Goal: Task Accomplishment & Management: Complete application form

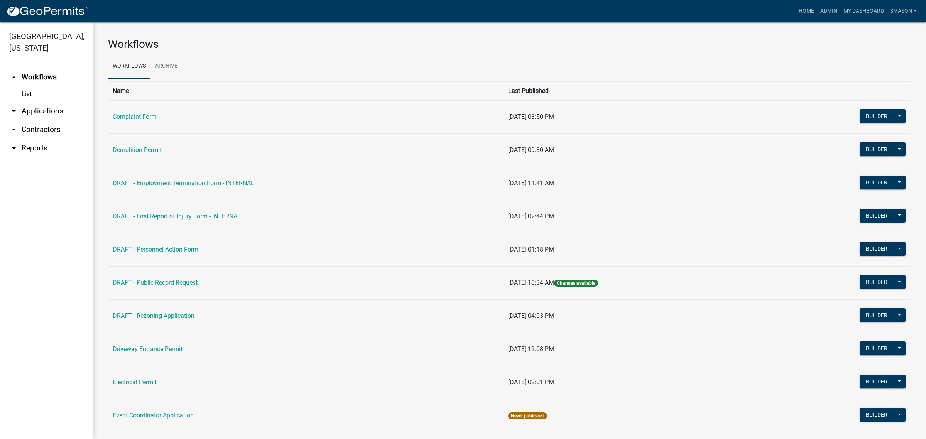
drag, startPoint x: 37, startPoint y: 126, endPoint x: 44, endPoint y: 139, distance: 15.2
click at [37, 120] on link "arrow_drop_down Applications" at bounding box center [46, 111] width 93 height 19
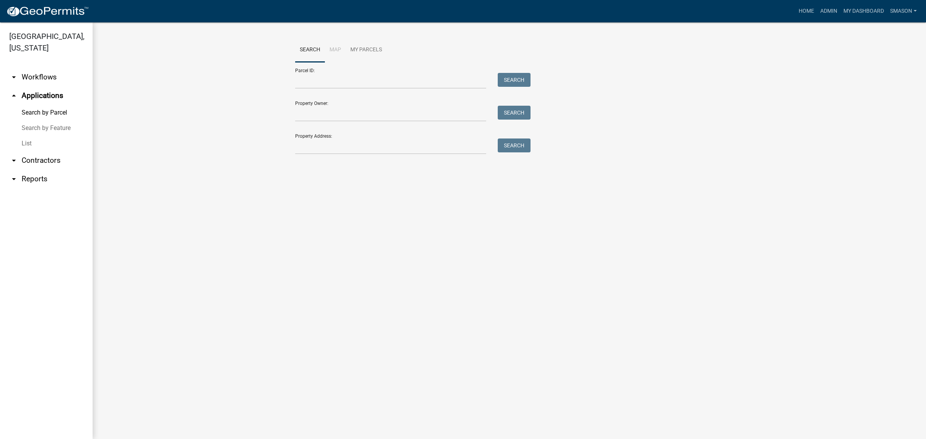
click at [29, 151] on link "List" at bounding box center [46, 143] width 93 height 15
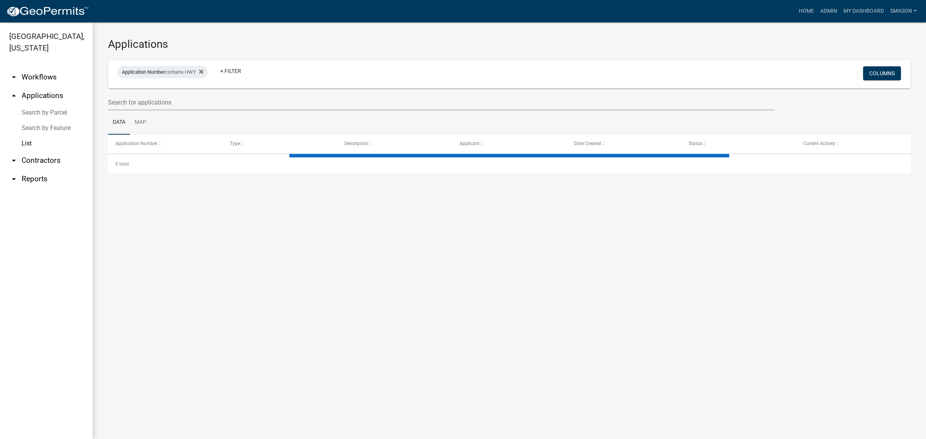
select select "3: 100"
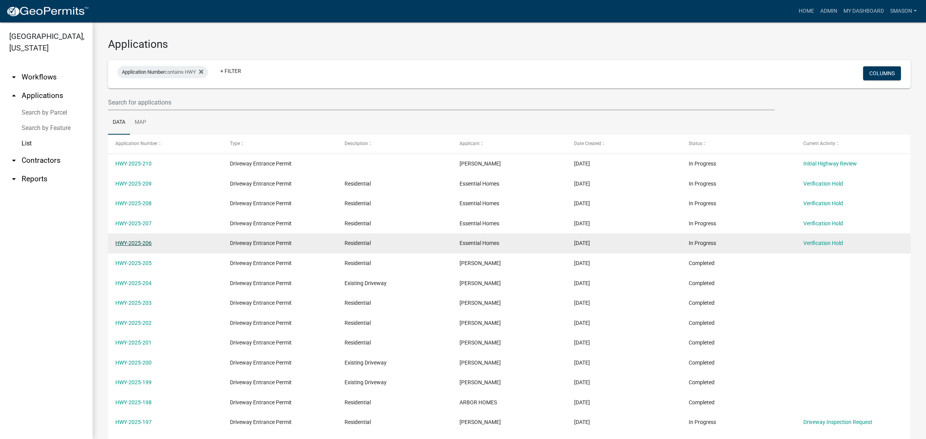
click at [131, 246] on link "HWY-2025-206" at bounding box center [133, 243] width 36 height 6
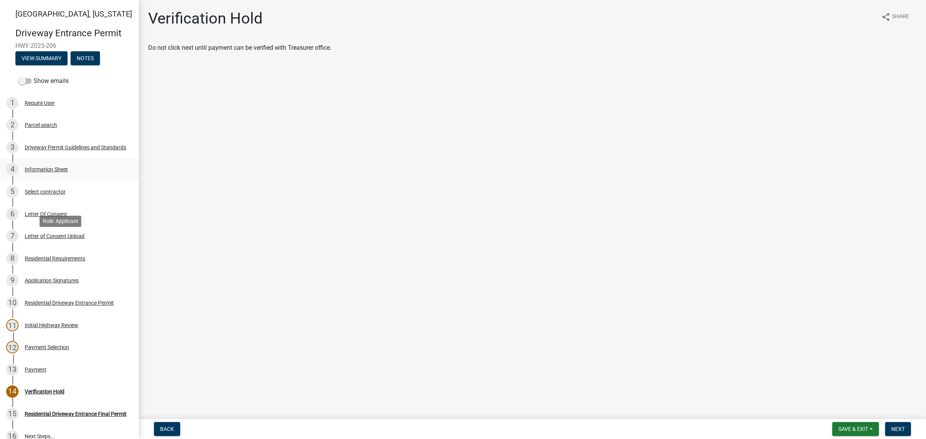
click at [54, 172] on div "Information Sheet" at bounding box center [46, 169] width 43 height 5
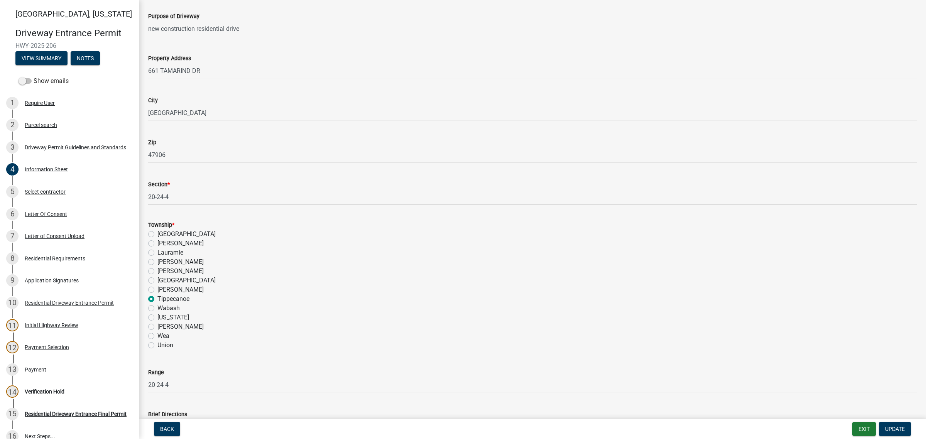
scroll to position [337, 0]
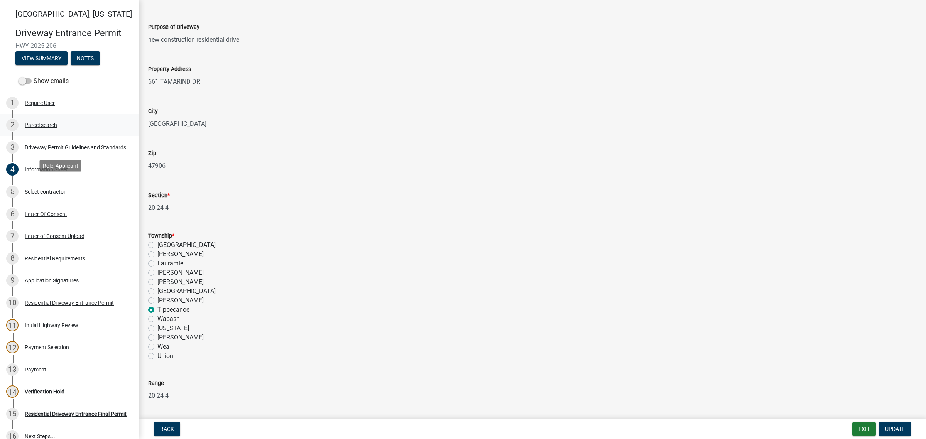
drag, startPoint x: 230, startPoint y: 184, endPoint x: 105, endPoint y: 193, distance: 125.2
click at [105, 193] on div "[GEOGRAPHIC_DATA][US_STATE] Entrance Permit HWY-2025-206 View Summary Notes Sho…" at bounding box center [463, 219] width 926 height 439
click at [258, 89] on input "661 TAMARIND DR" at bounding box center [532, 82] width 768 height 16
click at [255, 89] on input "661 TAMARIND DR" at bounding box center [532, 82] width 768 height 16
type input "[STREET_ADDRESS]"
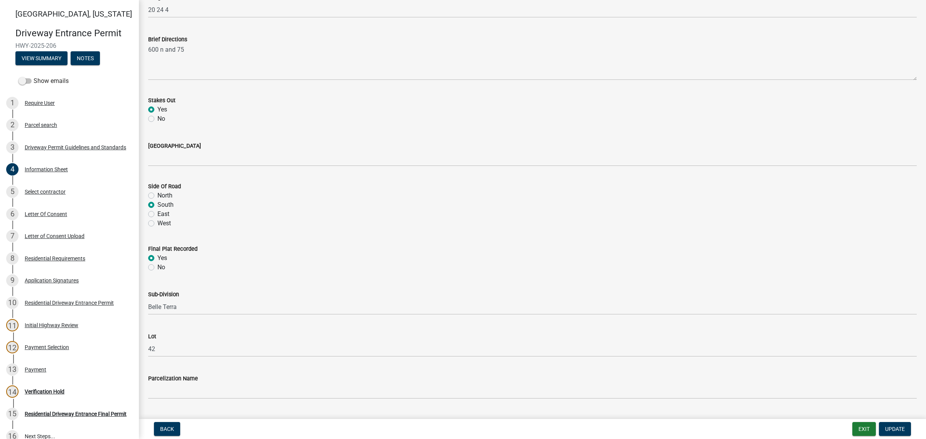
scroll to position [771, 0]
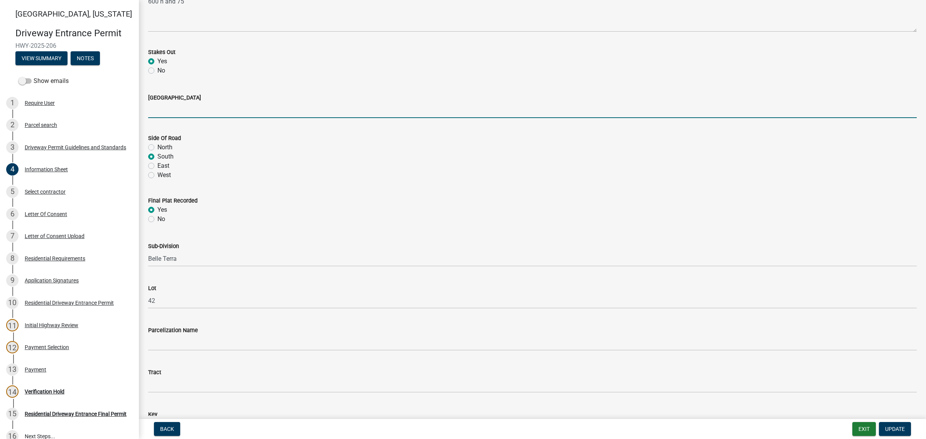
click at [185, 118] on input "[GEOGRAPHIC_DATA]" at bounding box center [532, 110] width 768 height 16
type input "N 75 E"
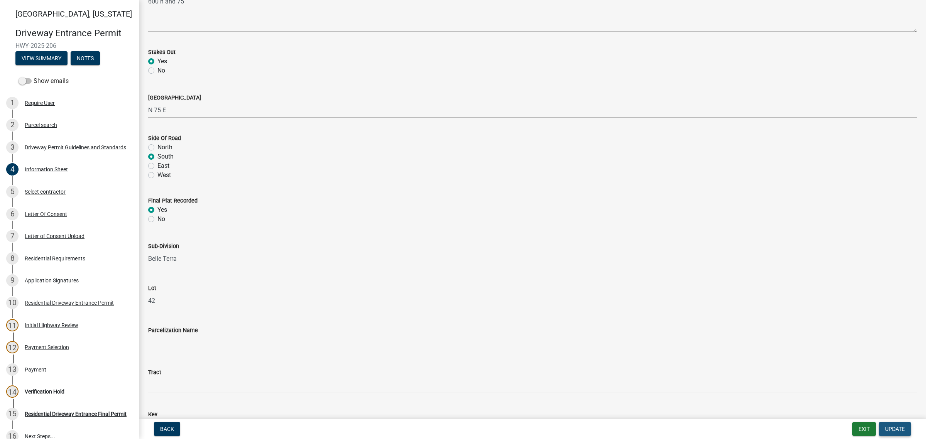
click at [897, 426] on span "Update" at bounding box center [895, 429] width 20 height 6
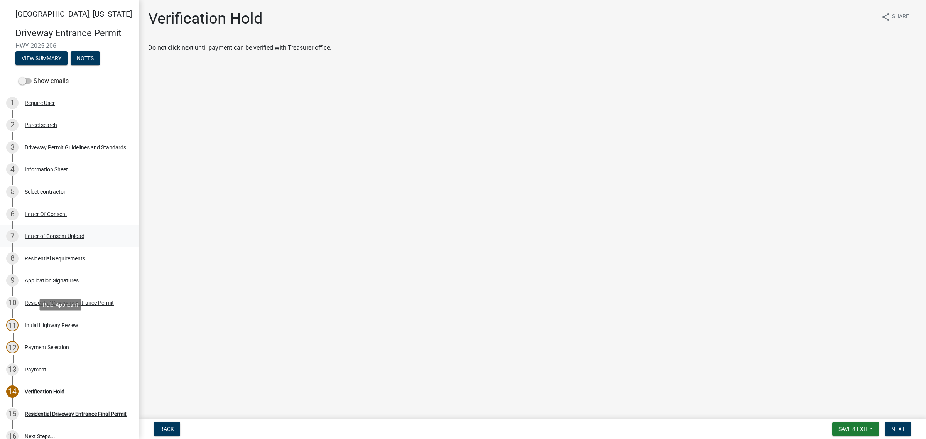
click at [70, 239] on div "Letter of Consent Upload" at bounding box center [55, 235] width 60 height 5
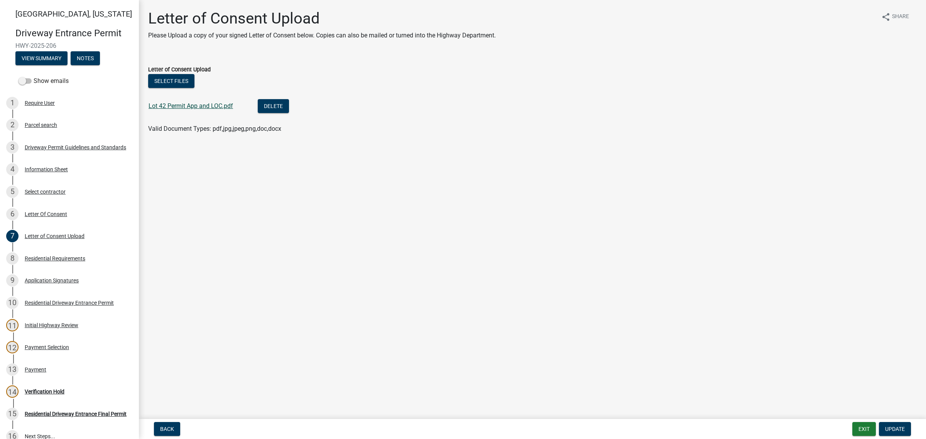
click at [209, 110] on link "Lot 42 Permit App and LOC.pdf" at bounding box center [190, 105] width 84 height 7
click at [64, 217] on div "Letter Of Consent" at bounding box center [46, 213] width 42 height 5
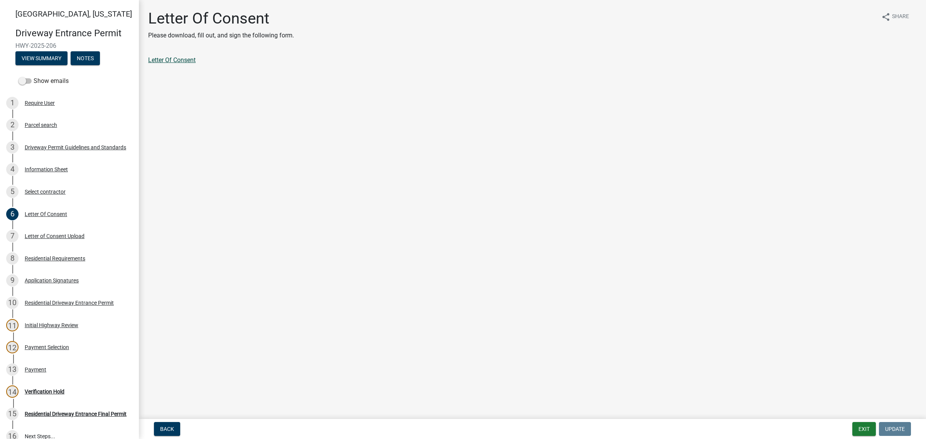
click at [182, 64] on link "Letter Of Consent" at bounding box center [171, 59] width 47 height 7
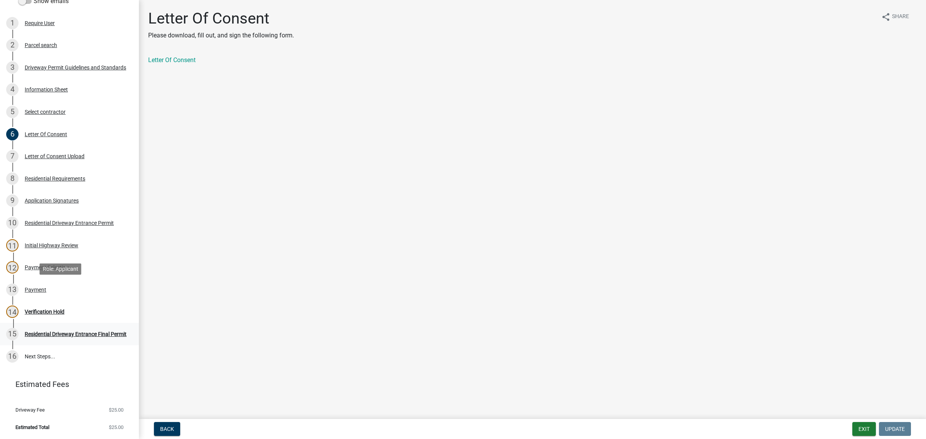
scroll to position [241, 0]
click at [46, 287] on div "Payment" at bounding box center [36, 289] width 22 height 5
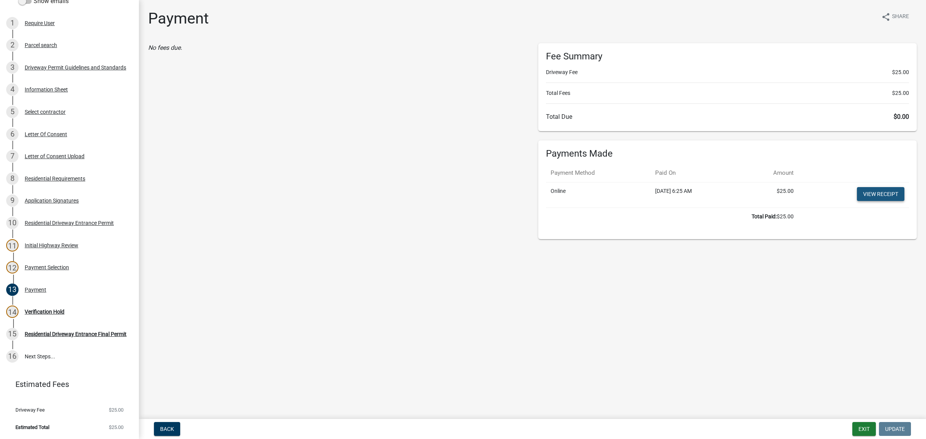
click at [857, 201] on link "View receipt" at bounding box center [880, 194] width 47 height 14
click at [62, 309] on div "Verification Hold" at bounding box center [45, 311] width 40 height 5
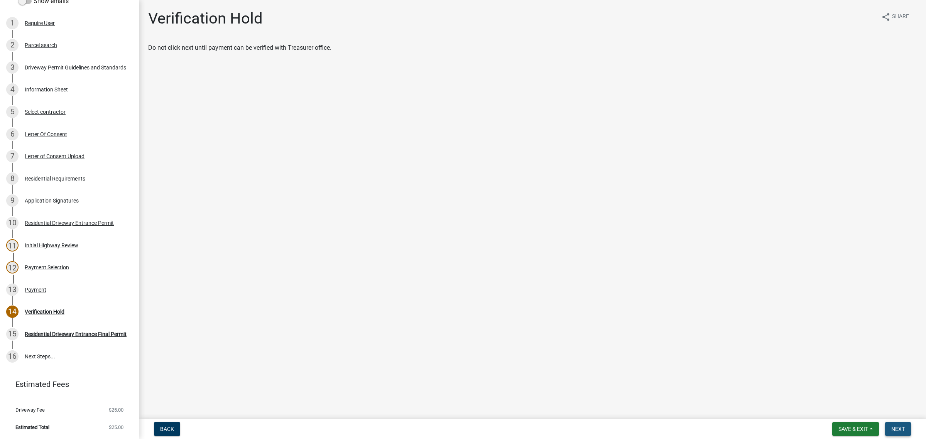
click at [898, 427] on span "Next" at bounding box center [897, 429] width 13 height 6
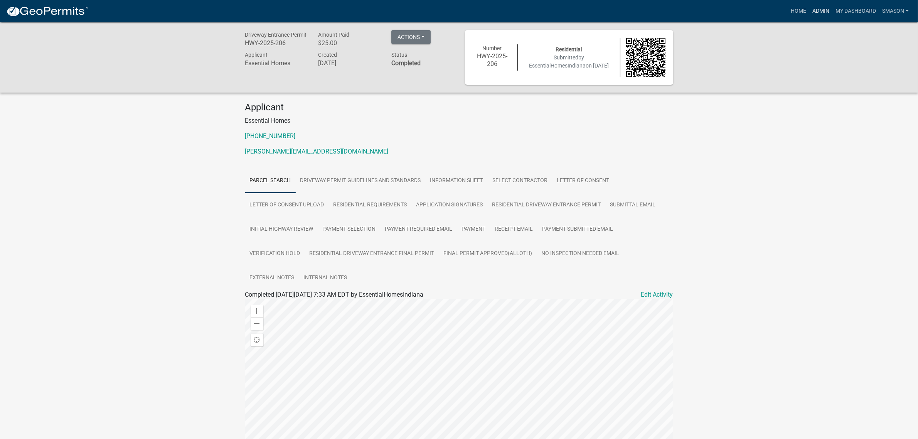
click at [809, 10] on link "Admin" at bounding box center [820, 11] width 23 height 15
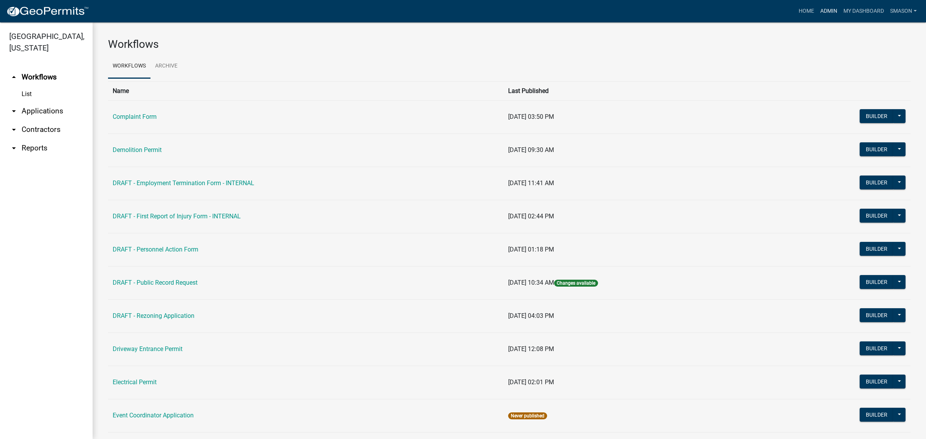
click at [817, 10] on link "Admin" at bounding box center [828, 11] width 23 height 15
click at [51, 120] on link "arrow_drop_down Applications" at bounding box center [46, 111] width 93 height 19
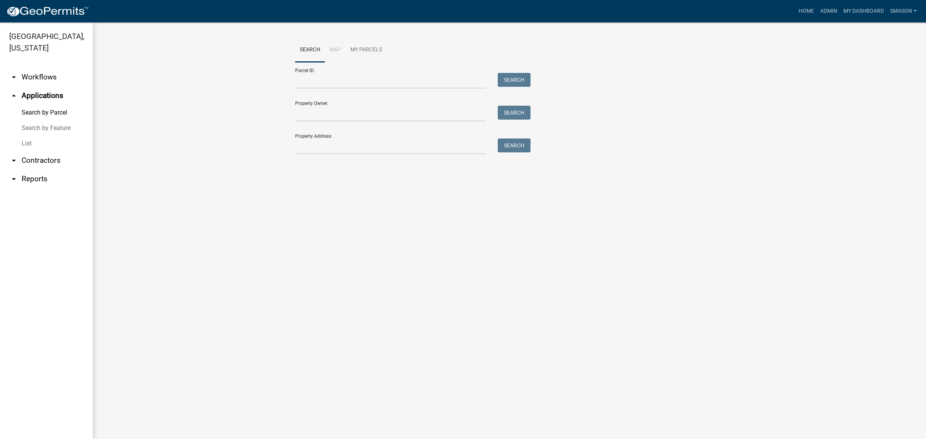
click at [31, 151] on link "List" at bounding box center [46, 143] width 93 height 15
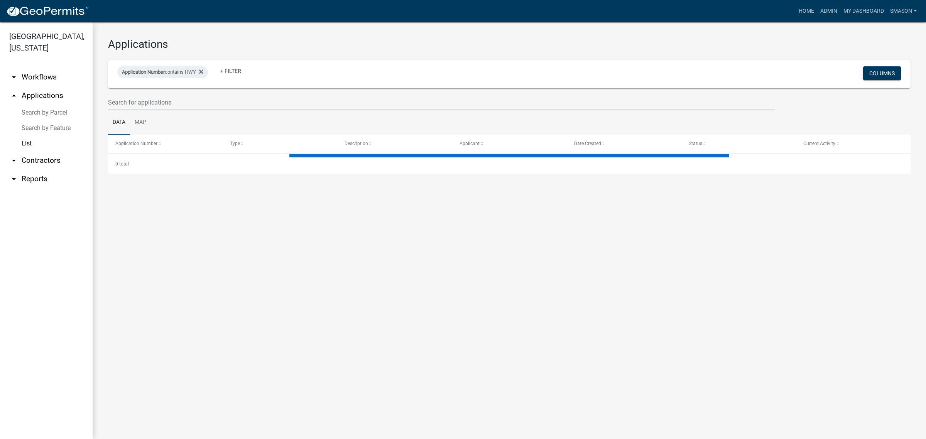
select select "3: 100"
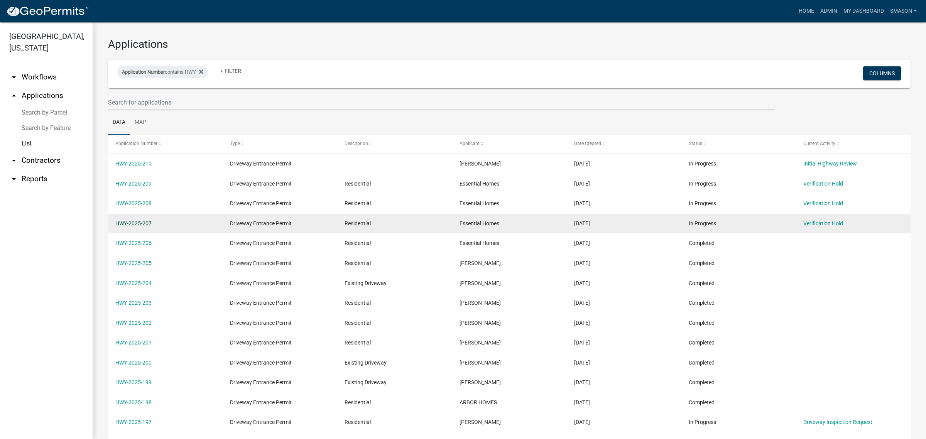
click at [139, 226] on link "HWY-2025-207" at bounding box center [133, 223] width 36 height 6
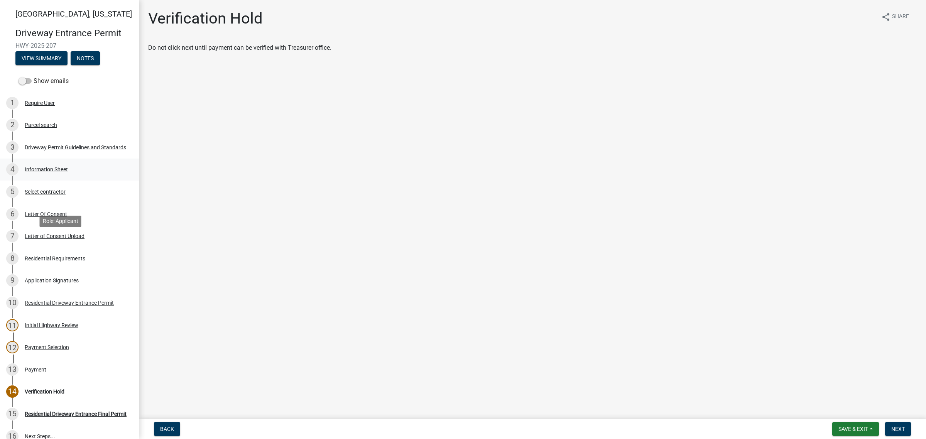
click at [60, 175] on div "4 Information Sheet" at bounding box center [66, 169] width 120 height 12
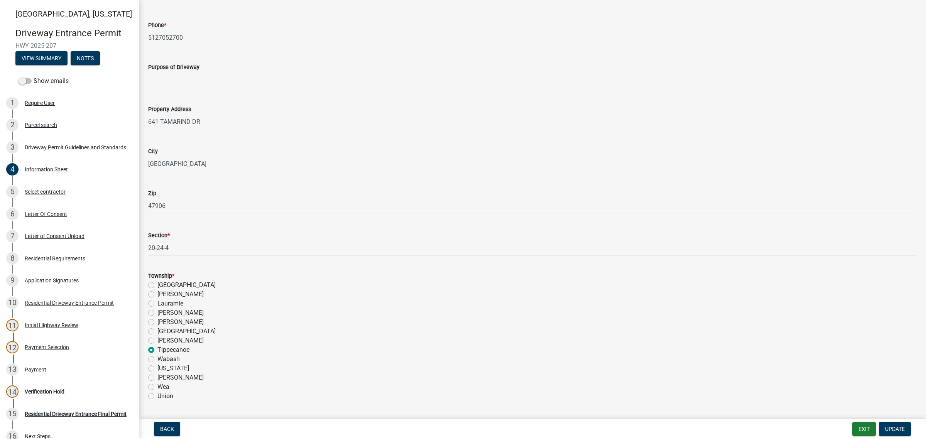
scroll to position [386, 0]
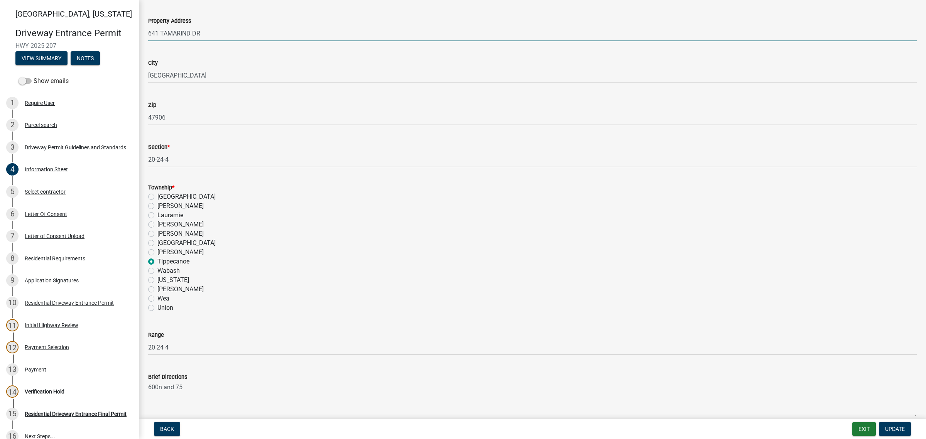
drag, startPoint x: 229, startPoint y: 134, endPoint x: 103, endPoint y: 139, distance: 126.6
click at [103, 139] on div "[GEOGRAPHIC_DATA][US_STATE] Entrance Permit HWY-2025-207 View Summary Notes Sho…" at bounding box center [463, 219] width 926 height 439
click at [259, 41] on input "641 TAMARIND DR" at bounding box center [532, 33] width 768 height 16
click at [260, 41] on input "641 TAMARIND DR" at bounding box center [532, 33] width 768 height 16
drag, startPoint x: 260, startPoint y: 136, endPoint x: 258, endPoint y: 139, distance: 4.0
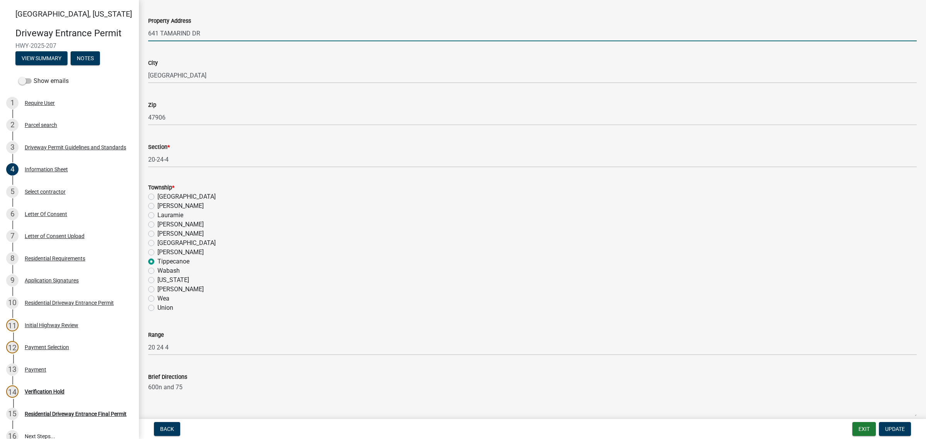
click at [258, 41] on input "641 TAMARIND DR" at bounding box center [532, 33] width 768 height 16
click at [249, 41] on input "641 TAMARIND DR" at bounding box center [532, 33] width 768 height 16
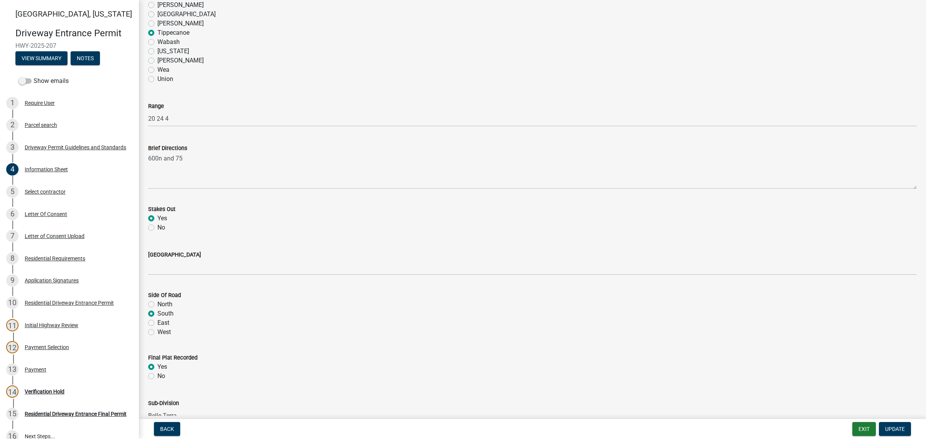
scroll to position [627, 0]
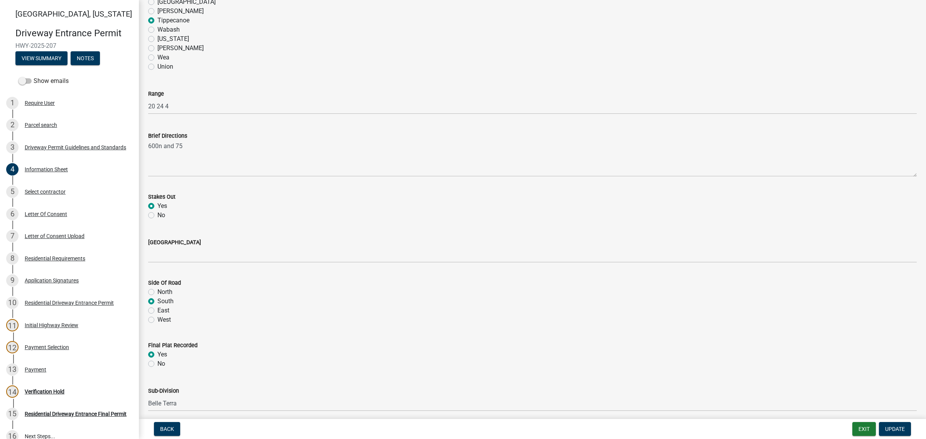
type input "[STREET_ADDRESS]"
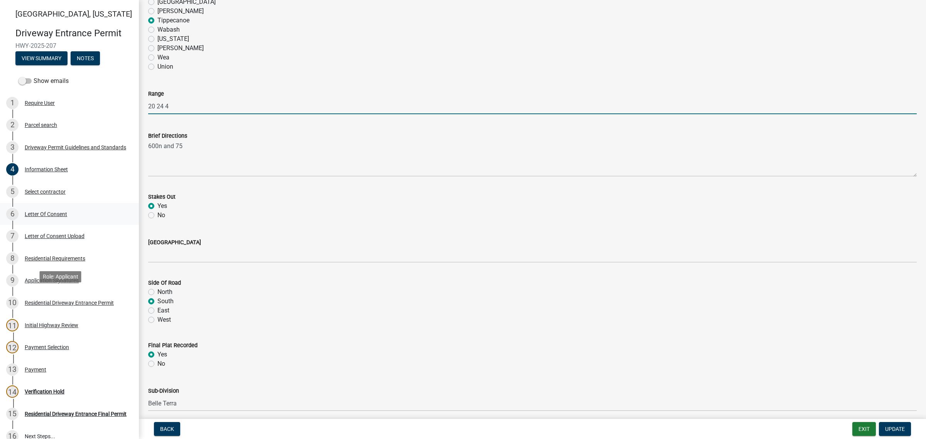
drag, startPoint x: 172, startPoint y: 288, endPoint x: 55, endPoint y: 288, distance: 116.8
click at [55, 288] on div "[GEOGRAPHIC_DATA][US_STATE] Entrance Permit HWY-2025-207 View Summary Notes Sho…" at bounding box center [463, 219] width 926 height 439
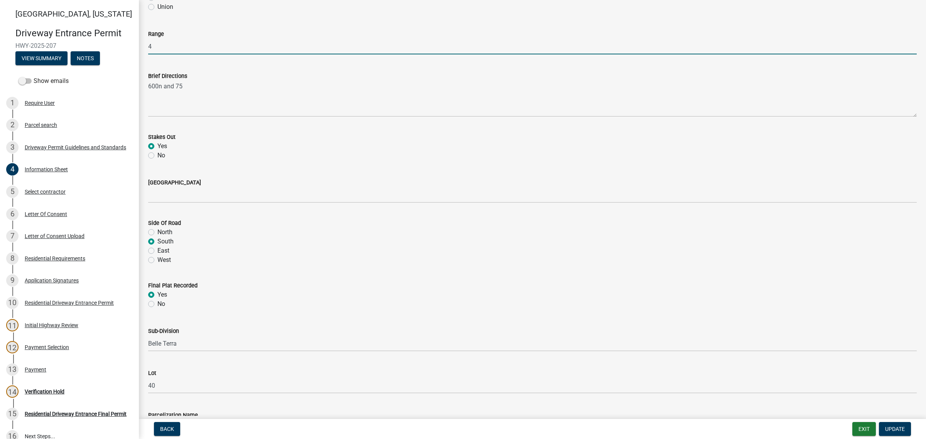
scroll to position [819, 0]
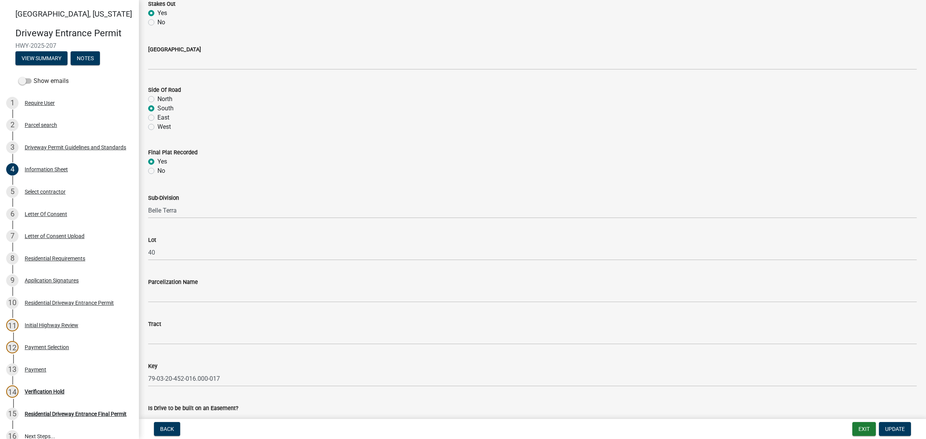
type input "4"
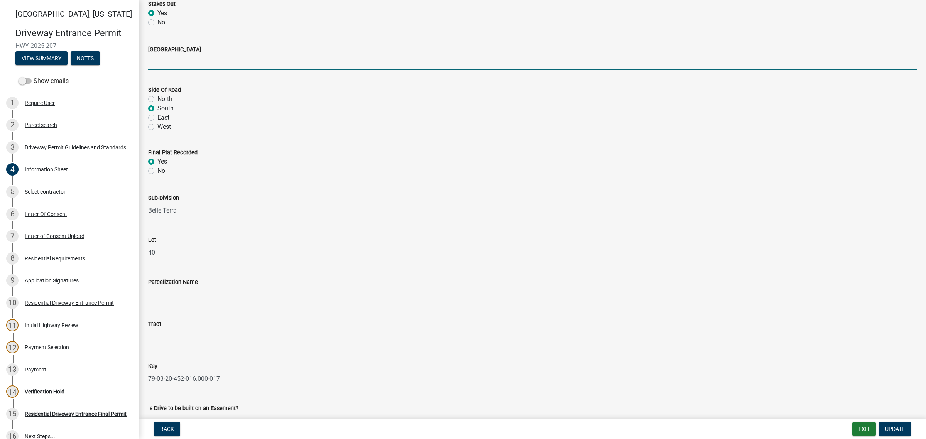
click at [189, 70] on input "[GEOGRAPHIC_DATA]" at bounding box center [532, 62] width 768 height 16
type input "N 75 E"
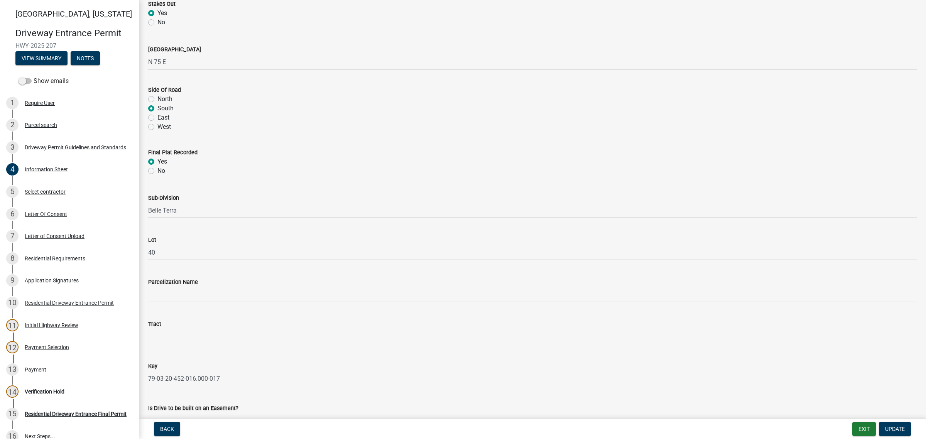
scroll to position [1012, 0]
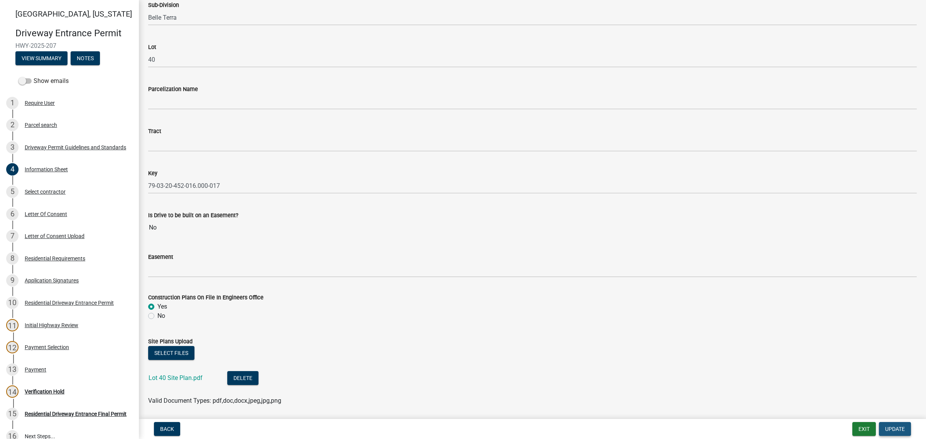
click at [894, 426] on span "Update" at bounding box center [895, 429] width 20 height 6
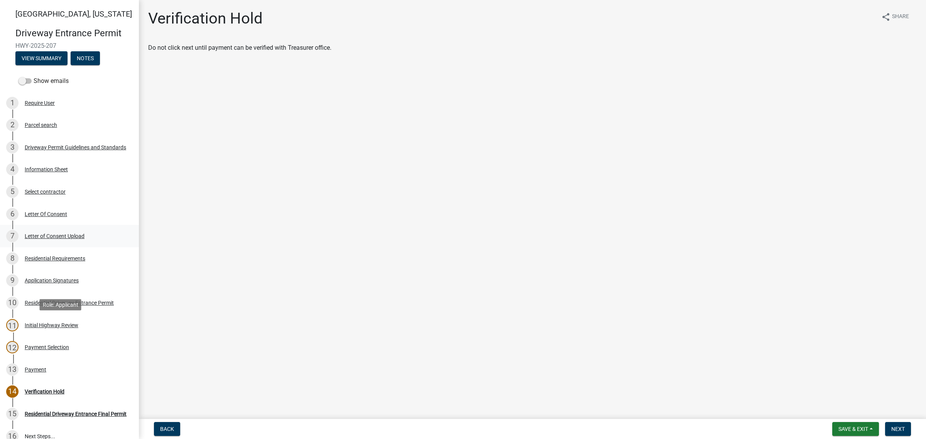
click at [61, 239] on div "Letter of Consent Upload" at bounding box center [55, 235] width 60 height 5
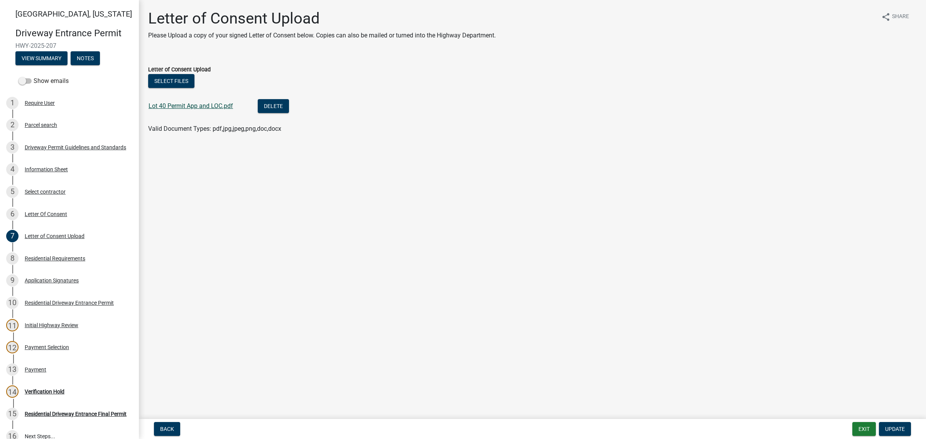
click at [201, 110] on link "Lot 40 Permit App and LOC.pdf" at bounding box center [190, 105] width 84 height 7
click at [67, 217] on div "Letter Of Consent" at bounding box center [46, 213] width 42 height 5
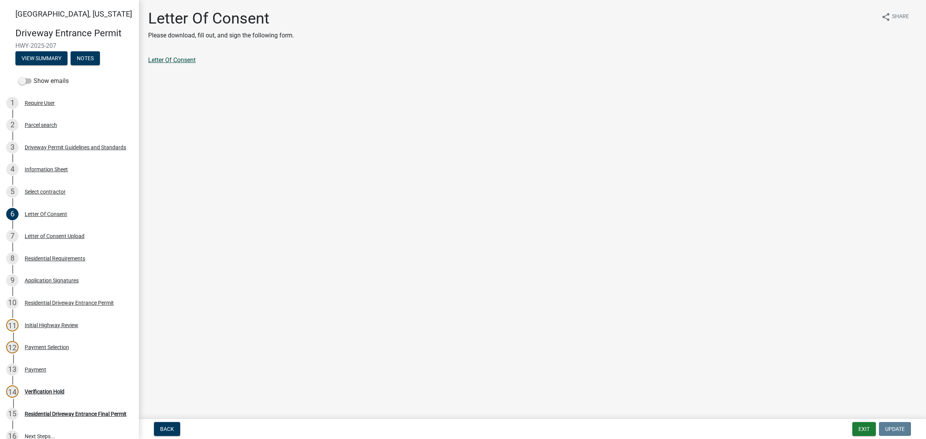
click at [196, 64] on link "Letter Of Consent" at bounding box center [171, 59] width 47 height 7
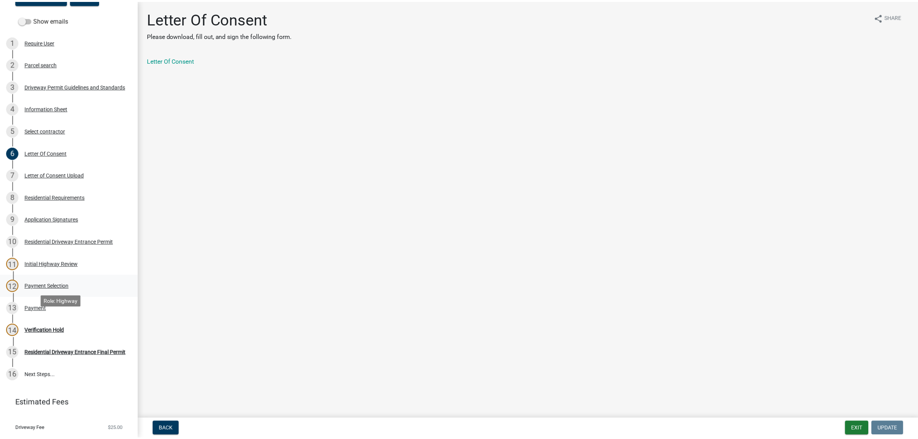
scroll to position [145, 0]
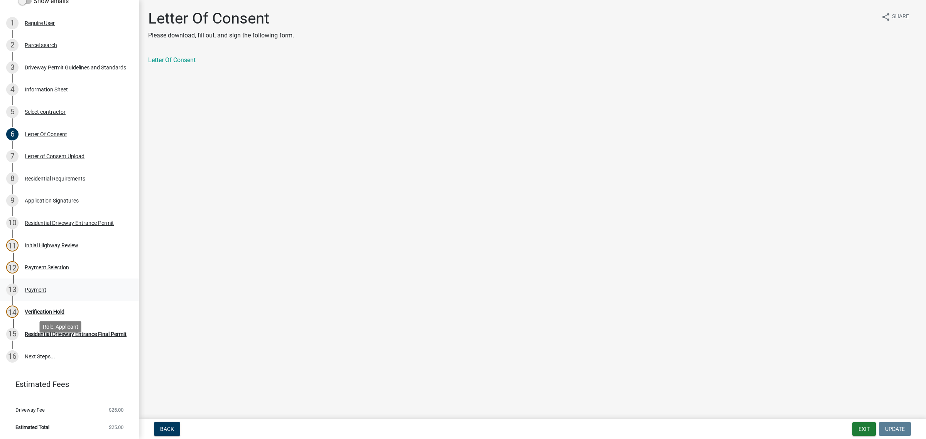
click at [46, 292] on div "Payment" at bounding box center [36, 289] width 22 height 5
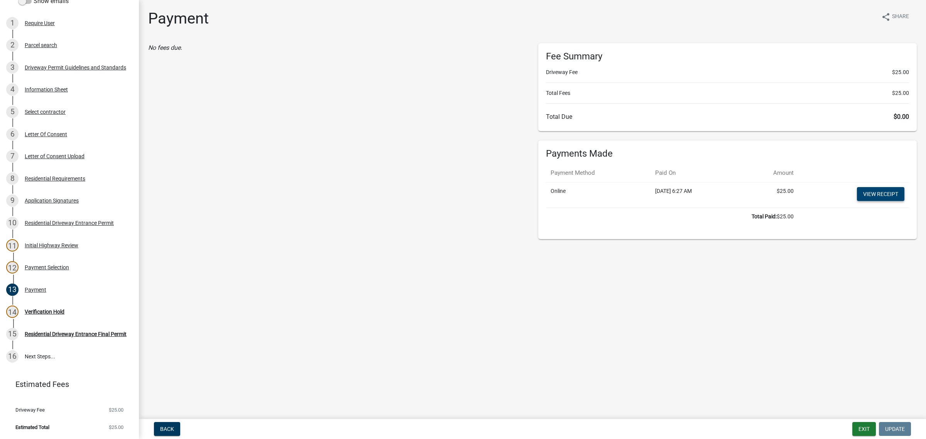
click at [864, 201] on link "View receipt" at bounding box center [880, 194] width 47 height 14
click at [60, 314] on div "Verification Hold" at bounding box center [45, 311] width 40 height 5
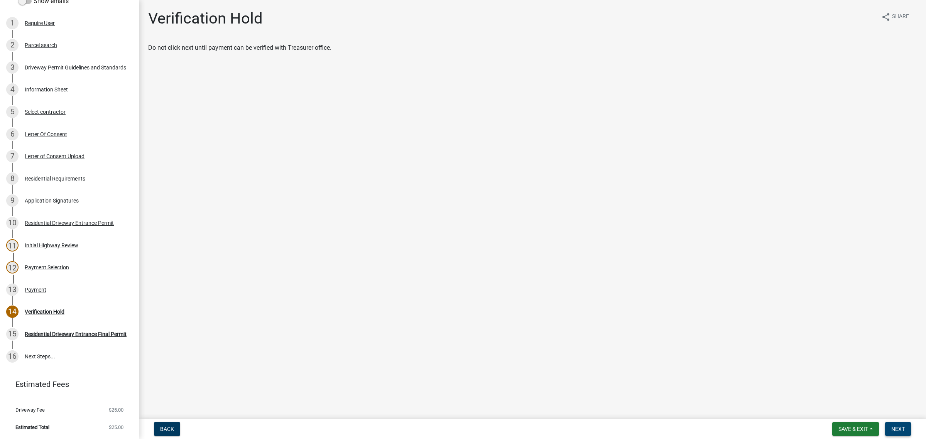
click at [891, 427] on span "Next" at bounding box center [897, 429] width 13 height 6
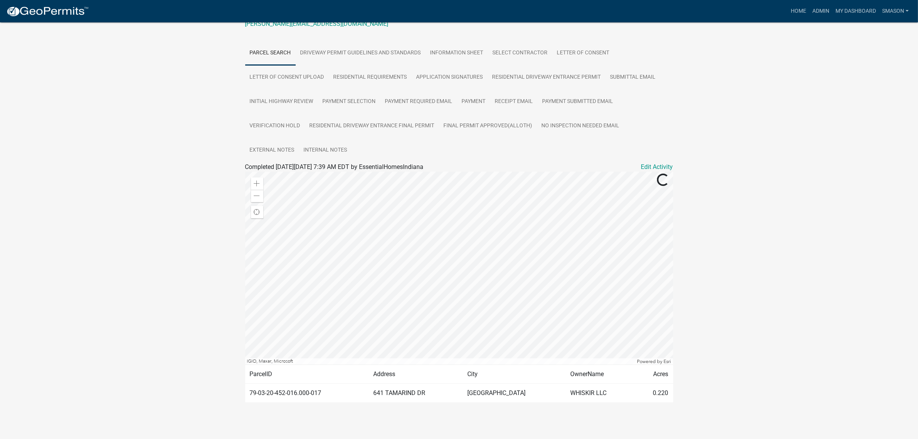
scroll to position [145, 0]
click at [809, 11] on link "Admin" at bounding box center [820, 11] width 23 height 15
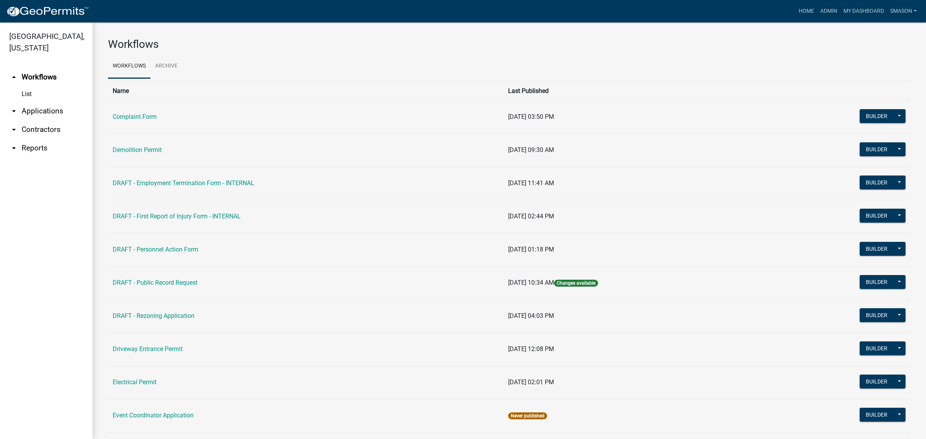
click at [44, 120] on link "arrow_drop_down Applications" at bounding box center [46, 111] width 93 height 19
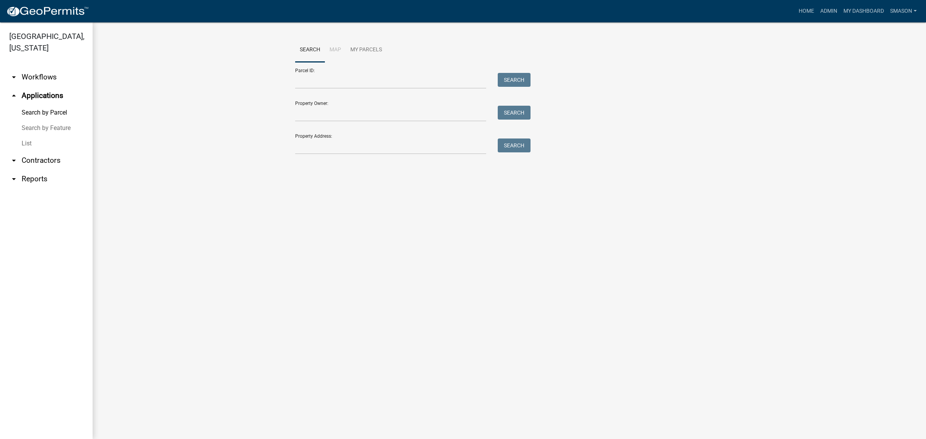
click at [32, 151] on link "List" at bounding box center [46, 143] width 93 height 15
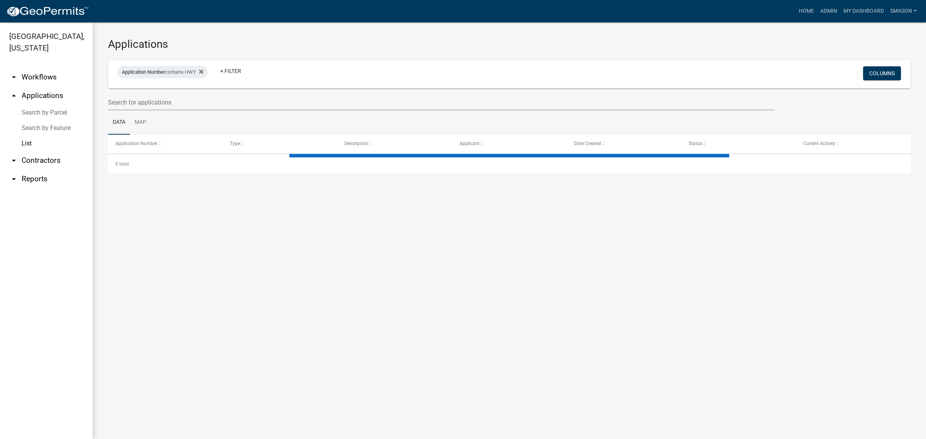
select select "3: 100"
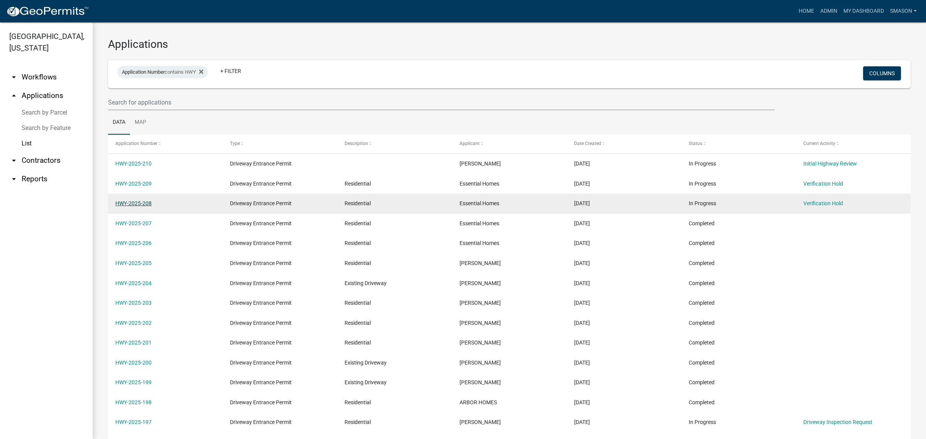
click at [140, 206] on link "HWY-2025-208" at bounding box center [133, 203] width 36 height 6
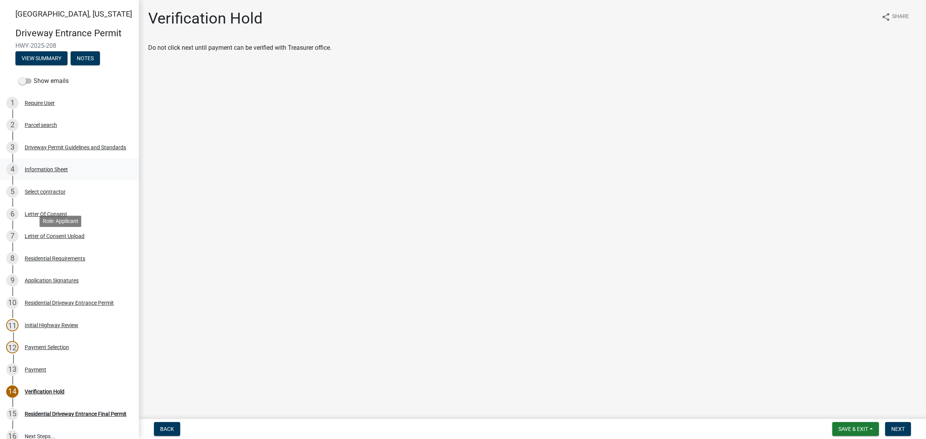
click at [58, 172] on div "Information Sheet" at bounding box center [46, 169] width 43 height 5
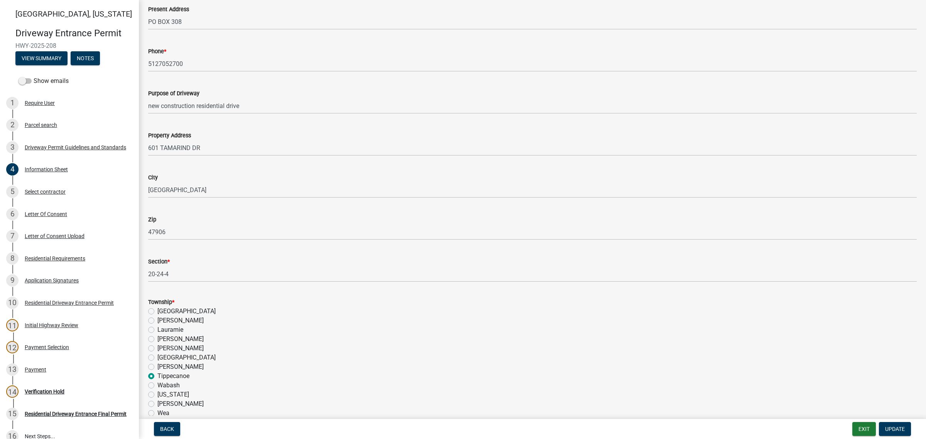
scroll to position [289, 0]
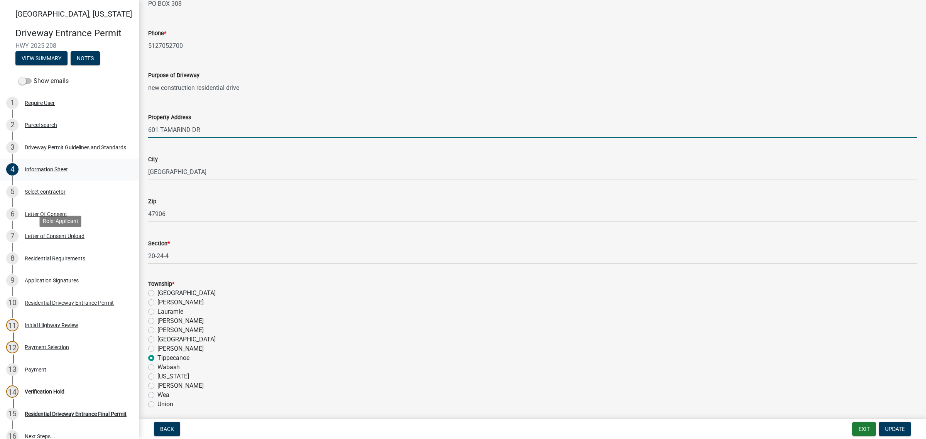
drag, startPoint x: 217, startPoint y: 234, endPoint x: 115, endPoint y: 232, distance: 102.6
click at [115, 232] on div "[GEOGRAPHIC_DATA][US_STATE] Entrance Permit HWY-2025-208 View Summary Notes Sho…" at bounding box center [463, 219] width 926 height 439
click at [236, 138] on input "601 TAMARIND DR" at bounding box center [532, 130] width 768 height 16
click at [234, 138] on input "601 TAMARIND DR" at bounding box center [532, 130] width 768 height 16
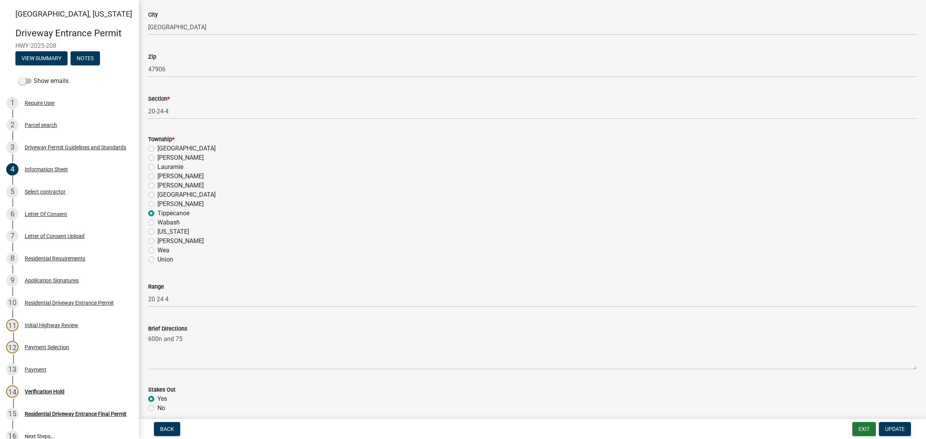
scroll to position [578, 0]
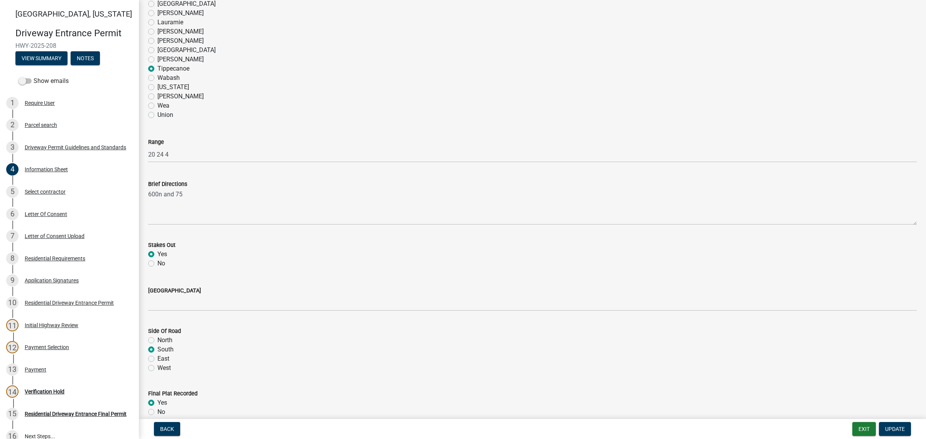
type input "[STREET_ADDRESS]"
drag, startPoint x: 170, startPoint y: 334, endPoint x: 103, endPoint y: 339, distance: 67.7
click at [103, 339] on div "[GEOGRAPHIC_DATA][US_STATE] Entrance Permit HWY-2025-208 View Summary Notes Sho…" at bounding box center [463, 219] width 926 height 439
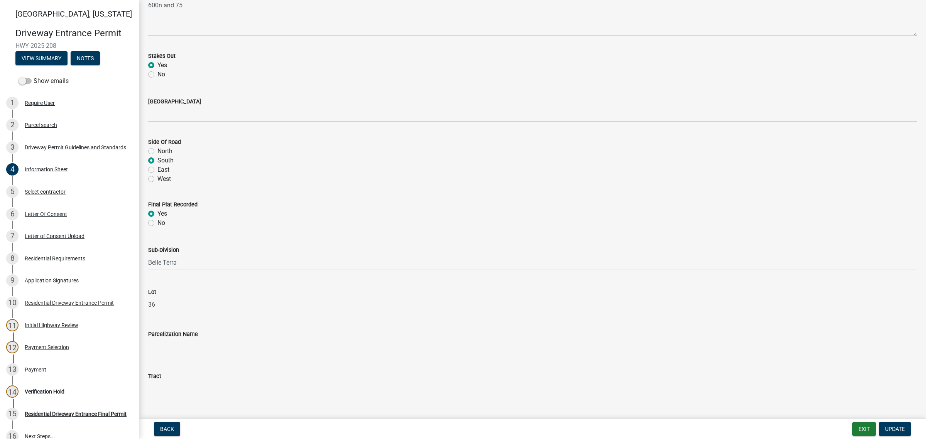
scroll to position [771, 0]
type input "4"
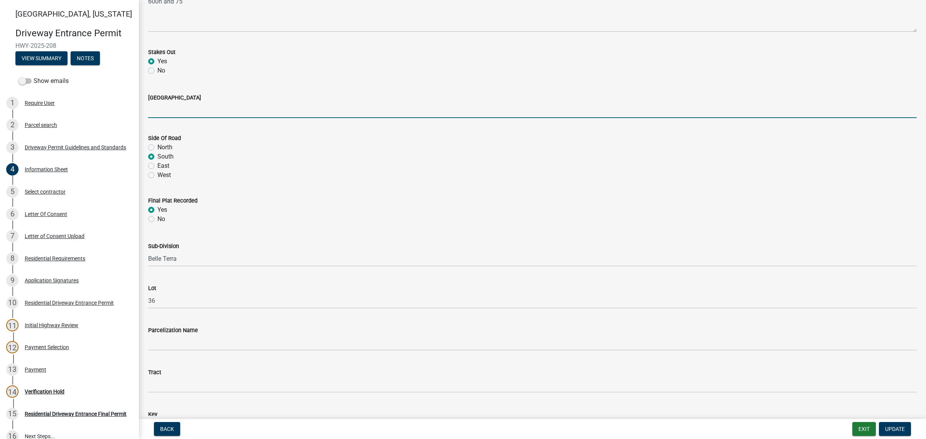
click at [166, 118] on input "[GEOGRAPHIC_DATA]" at bounding box center [532, 110] width 768 height 16
type input "N 75 E"
click at [896, 426] on span "Update" at bounding box center [895, 429] width 20 height 6
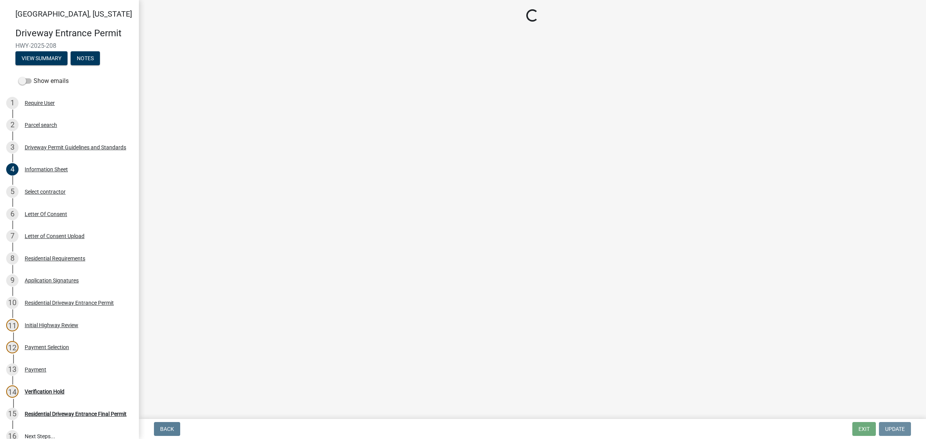
scroll to position [0, 0]
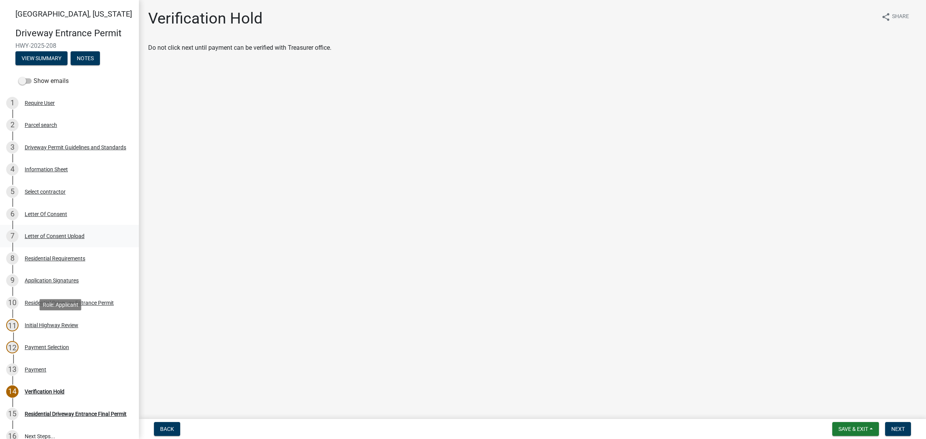
click at [67, 239] on div "Letter of Consent Upload" at bounding box center [55, 235] width 60 height 5
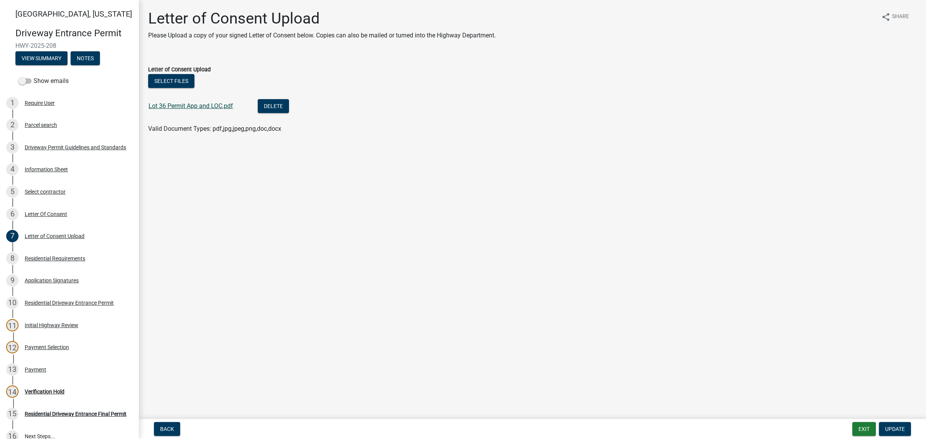
click at [179, 110] on link "Lot 36 Permit App and LOC.pdf" at bounding box center [190, 105] width 84 height 7
click at [49, 217] on div "Letter Of Consent" at bounding box center [46, 213] width 42 height 5
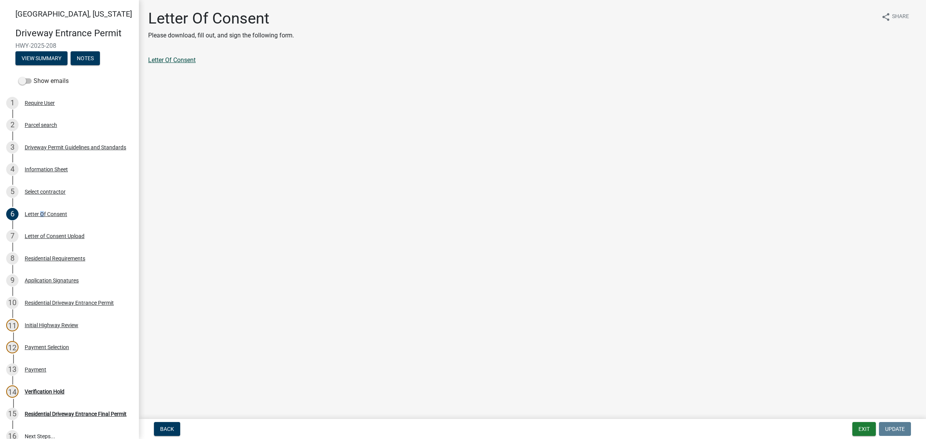
click at [186, 64] on link "Letter Of Consent" at bounding box center [171, 59] width 47 height 7
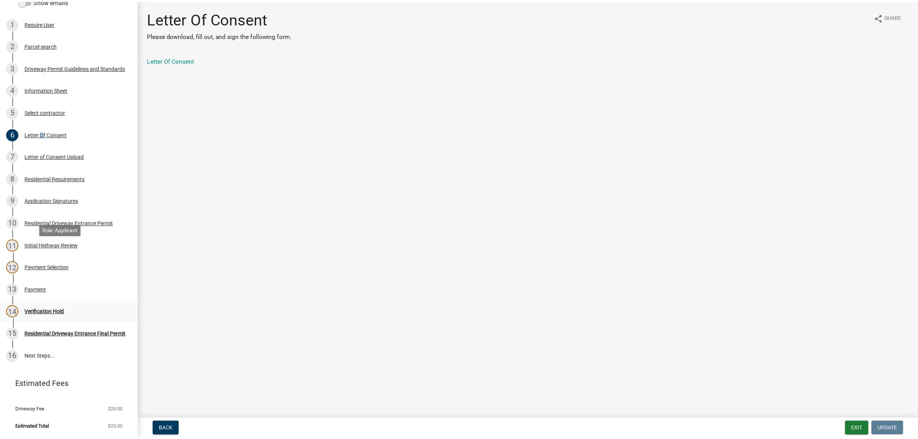
scroll to position [241, 0]
click at [46, 287] on div "Payment" at bounding box center [36, 289] width 22 height 5
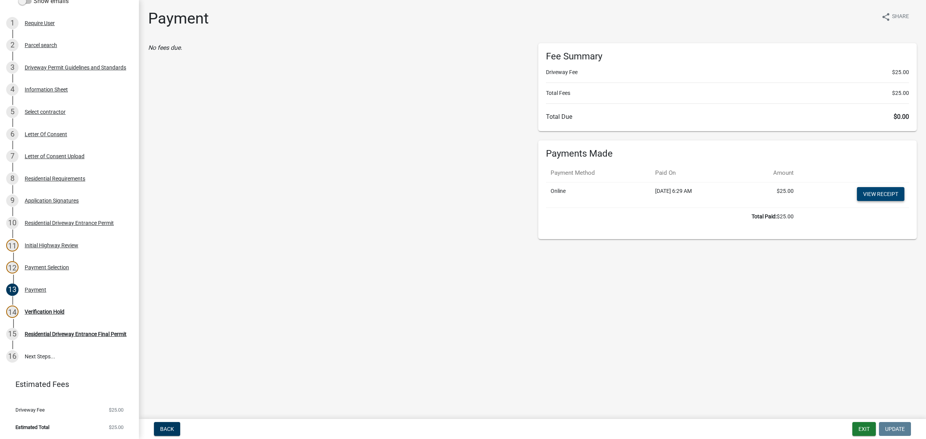
click at [863, 201] on link "View receipt" at bounding box center [880, 194] width 47 height 14
click at [54, 309] on div "Verification Hold" at bounding box center [45, 311] width 40 height 5
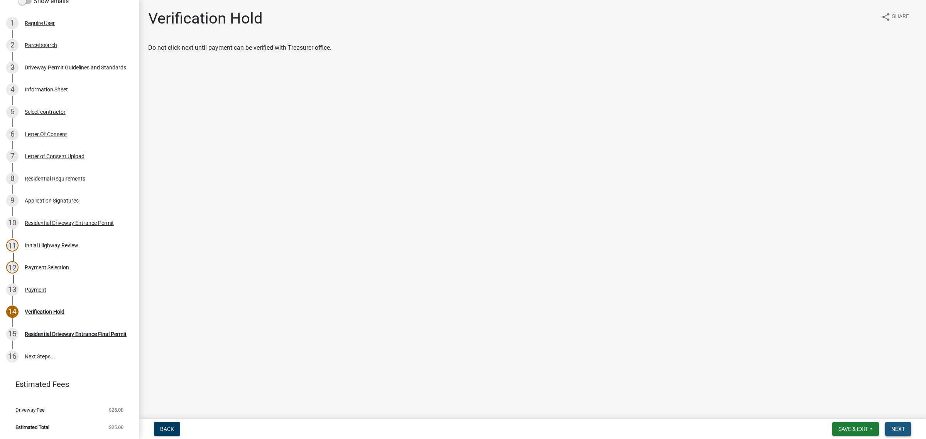
click at [895, 426] on span "Next" at bounding box center [897, 429] width 13 height 6
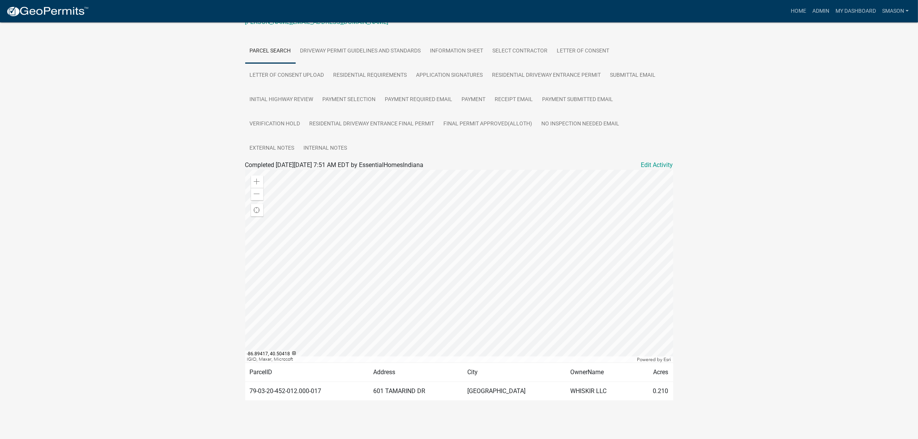
scroll to position [193, 0]
click at [809, 15] on link "Admin" at bounding box center [820, 11] width 23 height 15
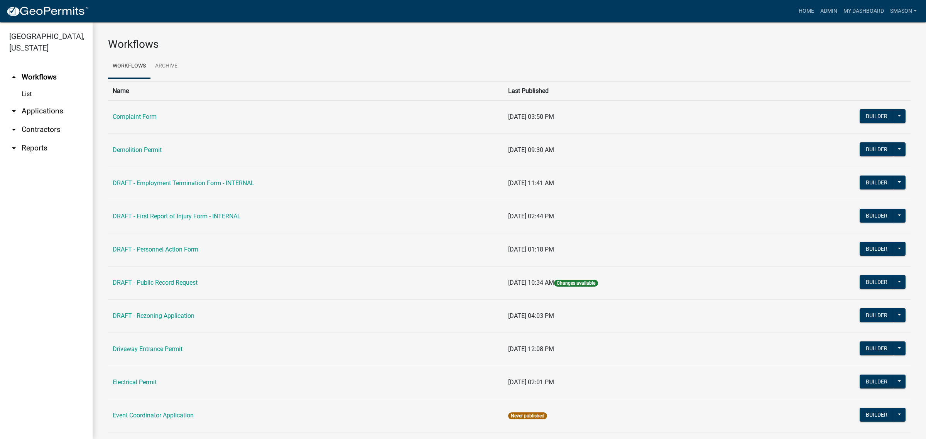
click at [67, 120] on link "arrow_drop_down Applications" at bounding box center [46, 111] width 93 height 19
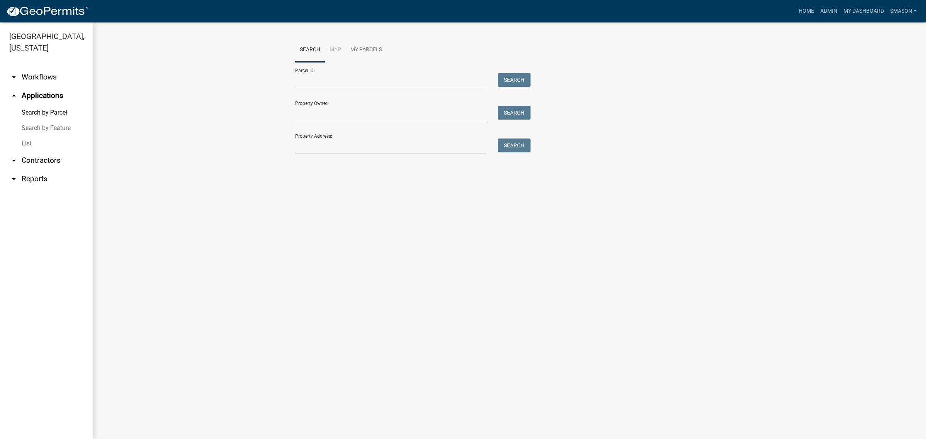
drag, startPoint x: 31, startPoint y: 166, endPoint x: 31, endPoint y: 170, distance: 3.9
click at [31, 151] on link "List" at bounding box center [46, 143] width 93 height 15
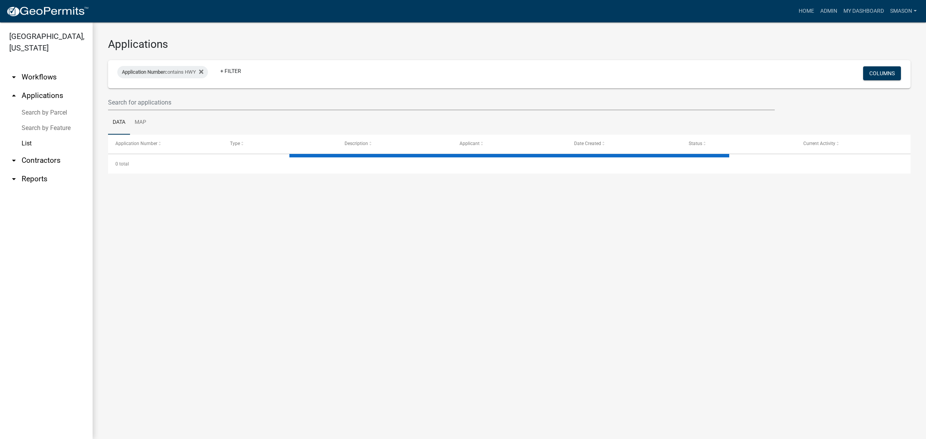
select select "3: 100"
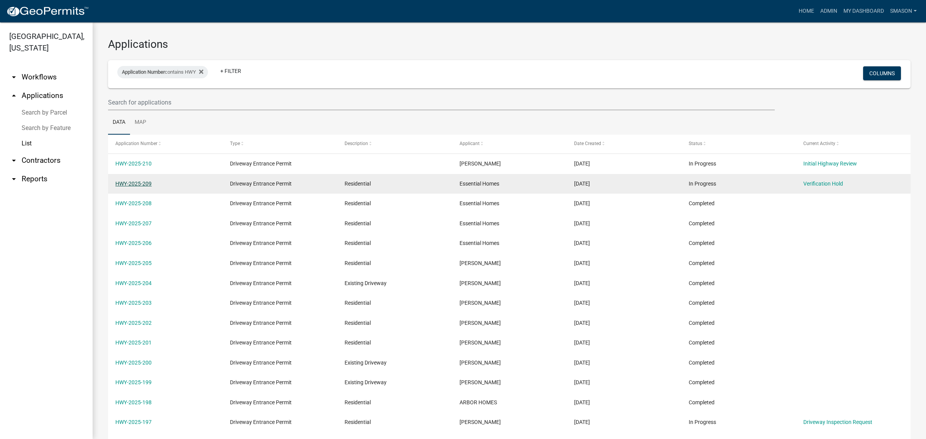
click at [142, 187] on link "HWY-2025-209" at bounding box center [133, 183] width 36 height 6
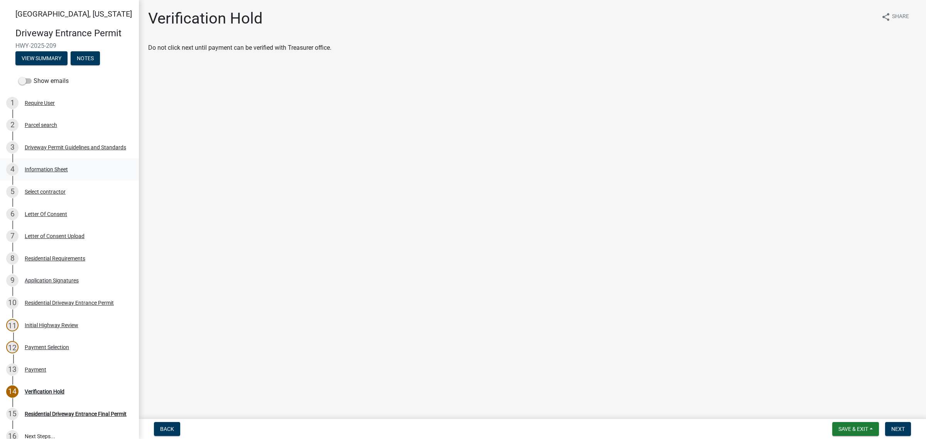
click at [62, 172] on div "Information Sheet" at bounding box center [46, 169] width 43 height 5
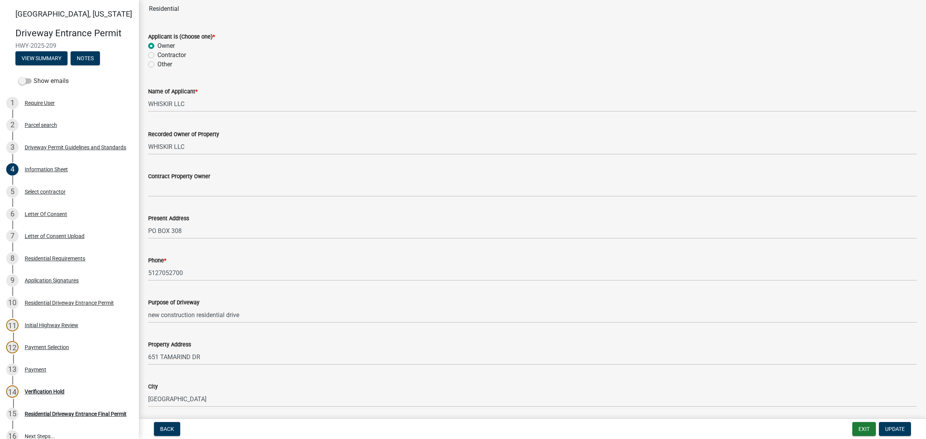
scroll to position [241, 0]
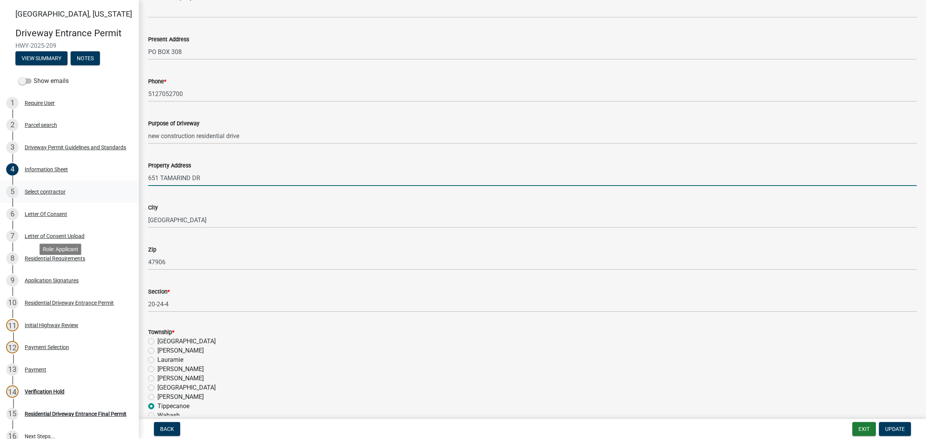
drag, startPoint x: 231, startPoint y: 282, endPoint x: 108, endPoint y: 278, distance: 123.5
click at [105, 278] on div "[GEOGRAPHIC_DATA][US_STATE] Entrance Permit HWY-2025-209 View Summary Notes Sho…" at bounding box center [463, 219] width 926 height 439
click at [246, 186] on input "651 TAMARIND DR" at bounding box center [532, 178] width 768 height 16
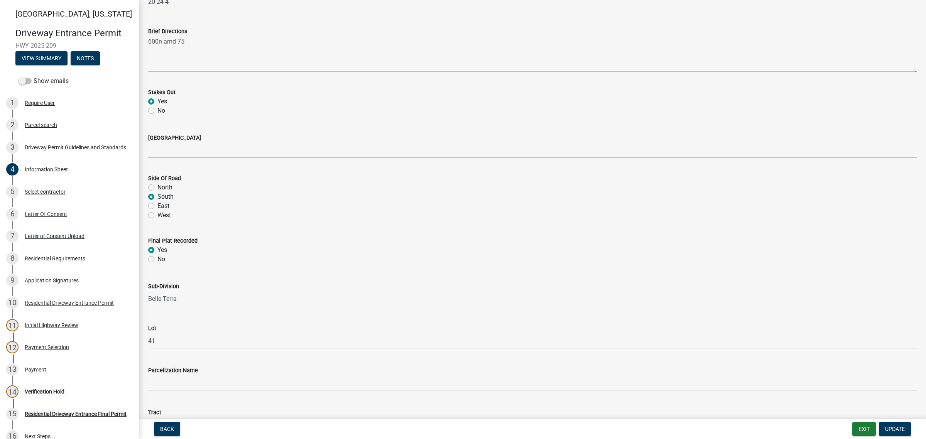
scroll to position [819, 0]
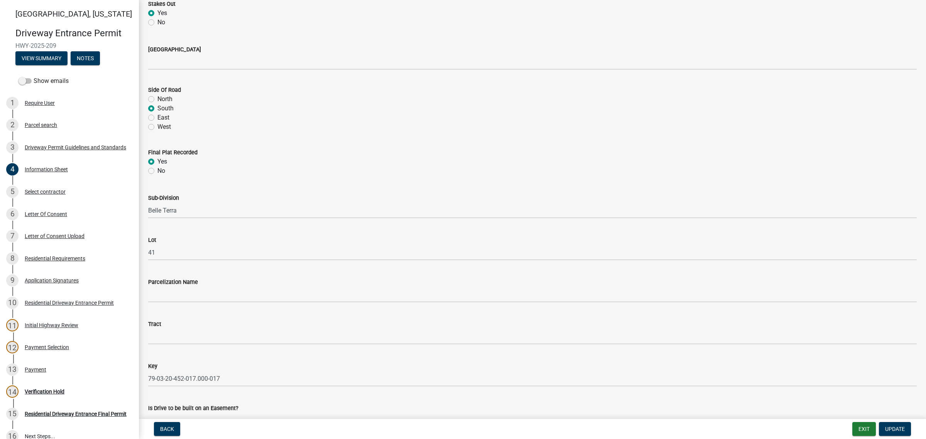
type input "[STREET_ADDRESS]"
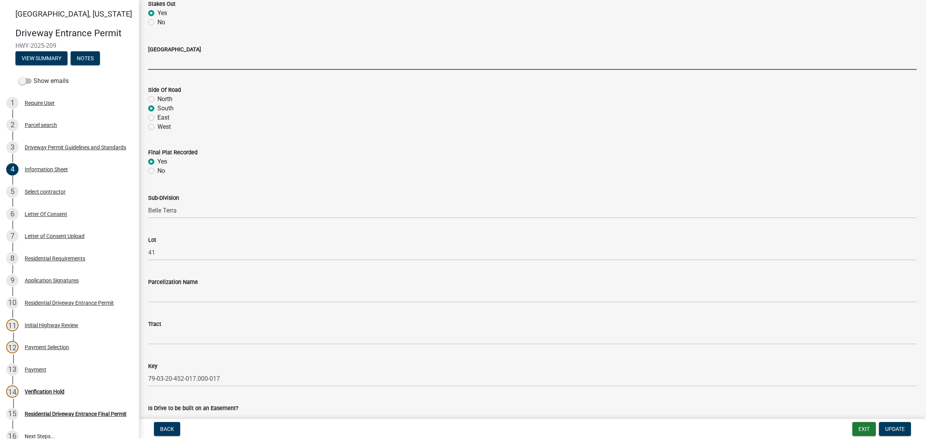
drag, startPoint x: 162, startPoint y: 278, endPoint x: 172, endPoint y: 271, distance: 12.2
click at [162, 70] on input "[GEOGRAPHIC_DATA]" at bounding box center [532, 62] width 768 height 16
type input "N 75 E"
click at [886, 422] on button "Update" at bounding box center [894, 429] width 32 height 14
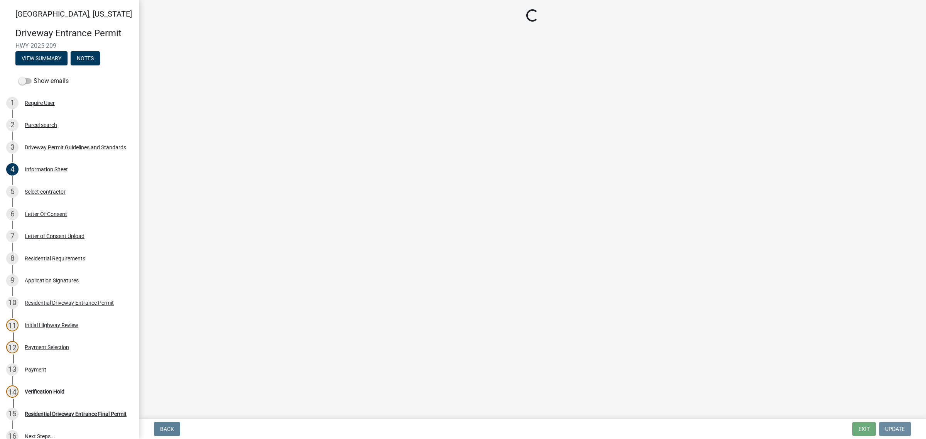
scroll to position [0, 0]
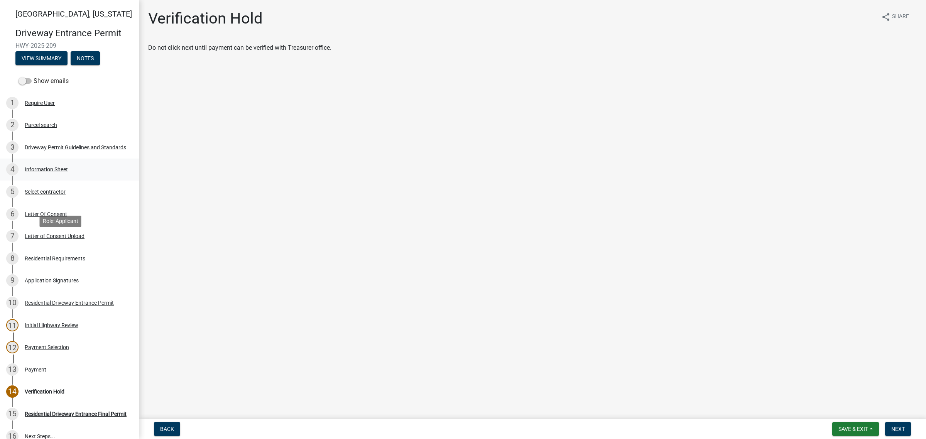
click at [59, 172] on div "Information Sheet" at bounding box center [46, 169] width 43 height 5
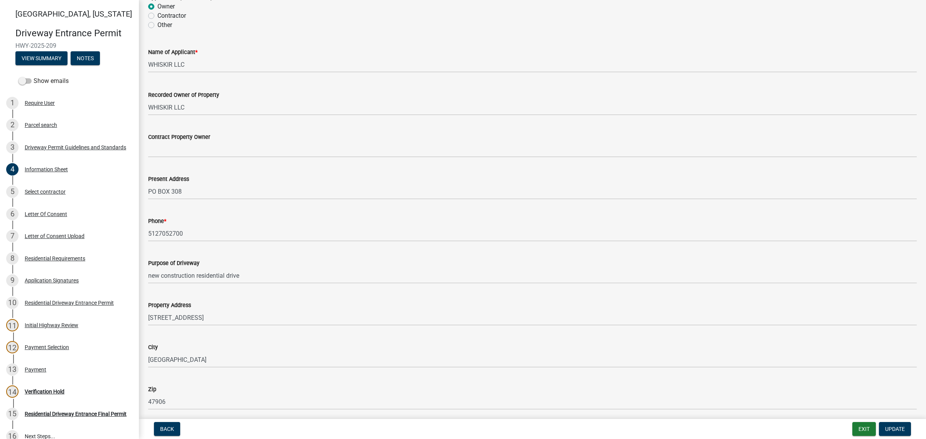
scroll to position [145, 0]
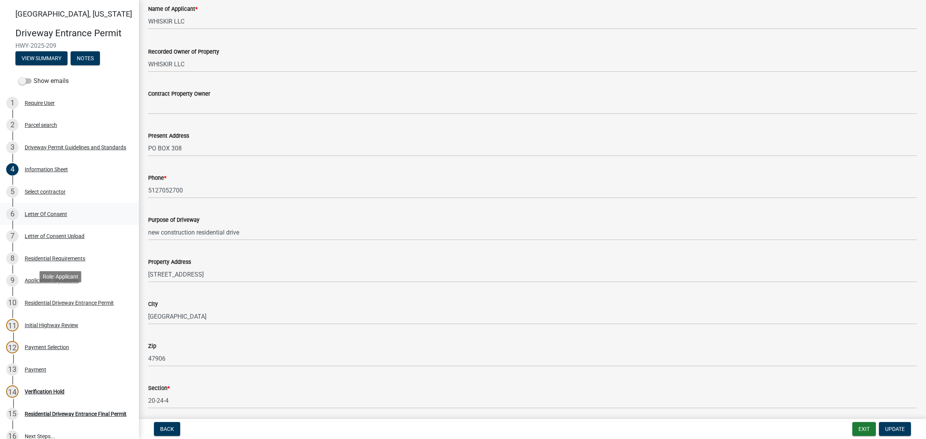
click at [62, 217] on div "Letter Of Consent" at bounding box center [46, 213] width 42 height 5
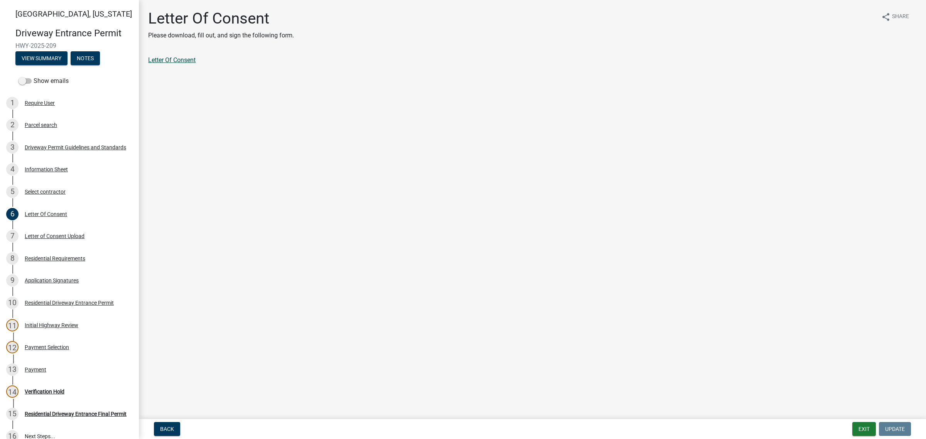
click at [196, 64] on link "Letter Of Consent" at bounding box center [171, 59] width 47 height 7
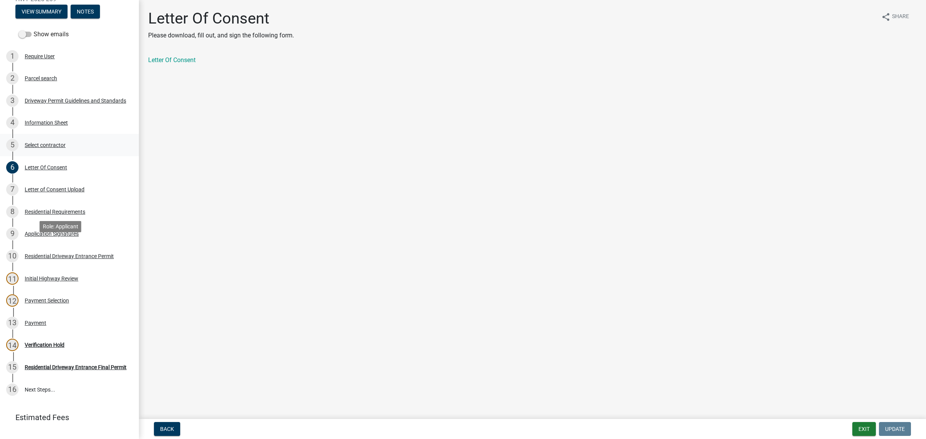
scroll to position [96, 0]
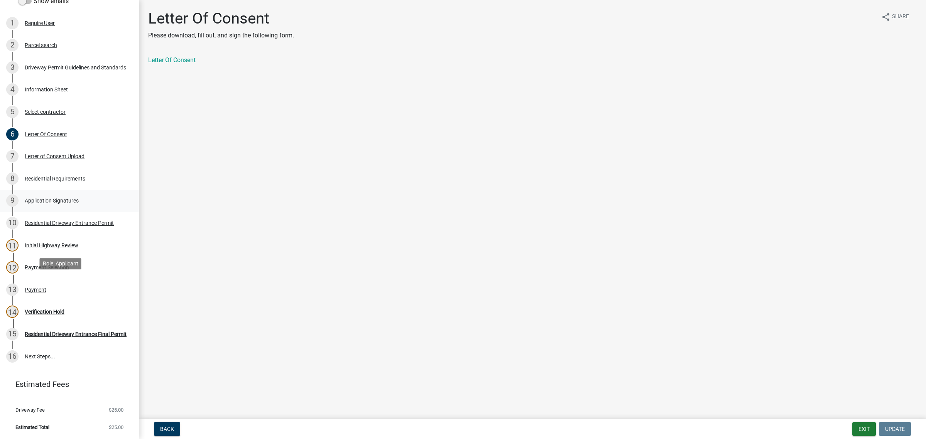
click at [71, 203] on div "Application Signatures" at bounding box center [52, 200] width 54 height 5
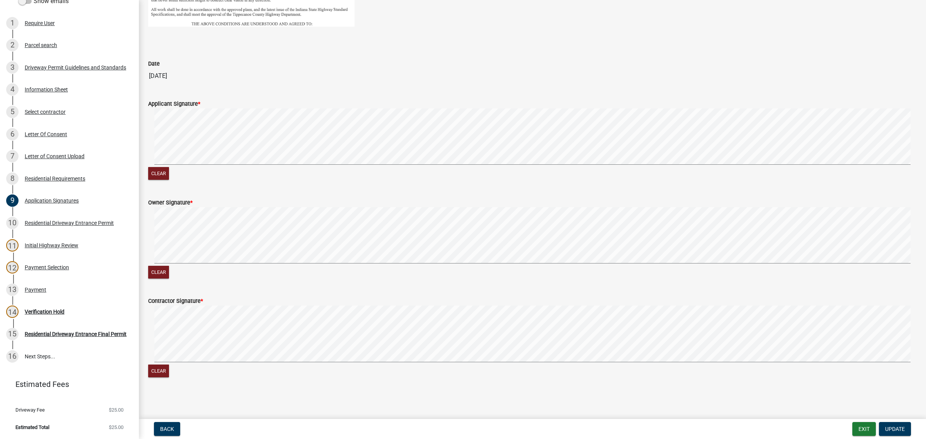
scroll to position [402, 0]
click at [62, 137] on div "Letter Of Consent" at bounding box center [46, 134] width 42 height 5
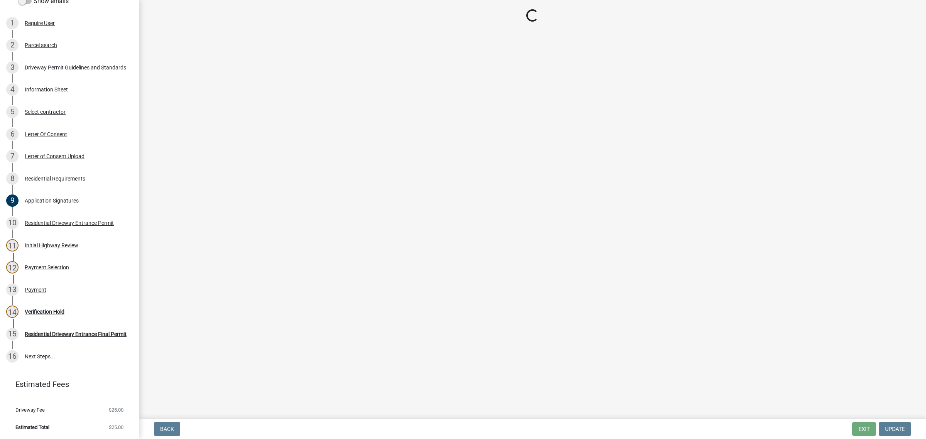
scroll to position [0, 0]
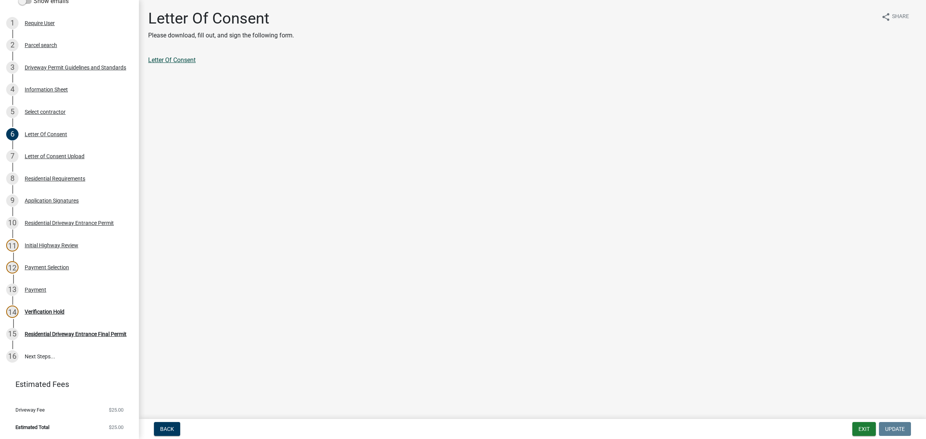
click at [196, 64] on link "Letter Of Consent" at bounding box center [171, 59] width 47 height 7
click at [64, 159] on div "Letter of Consent Upload" at bounding box center [55, 155] width 60 height 5
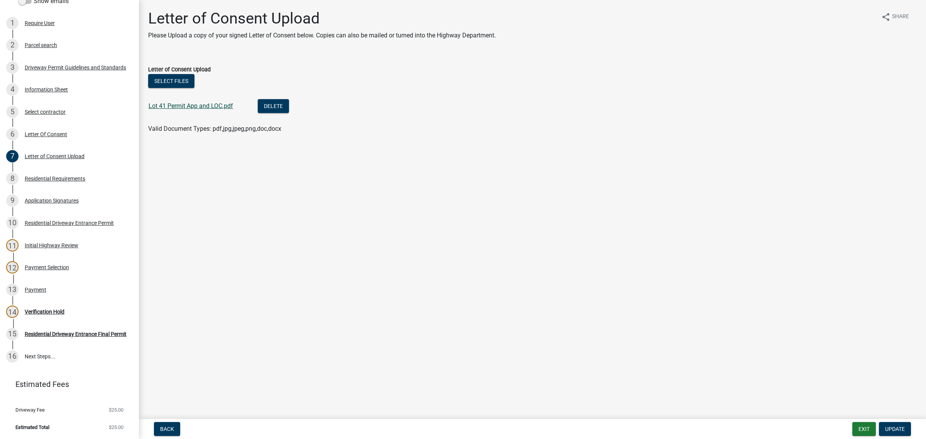
click at [187, 110] on link "Lot 41 Permit App and LOC.pdf" at bounding box center [190, 105] width 84 height 7
click at [60, 92] on div "Information Sheet" at bounding box center [46, 89] width 43 height 5
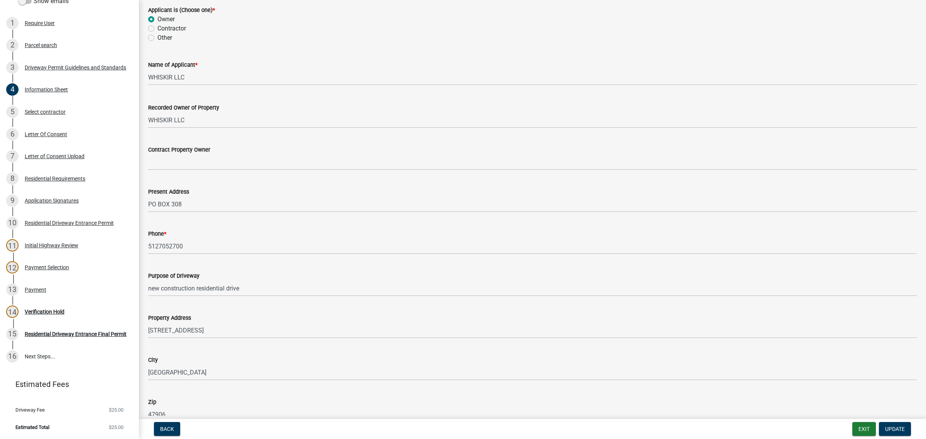
scroll to position [193, 0]
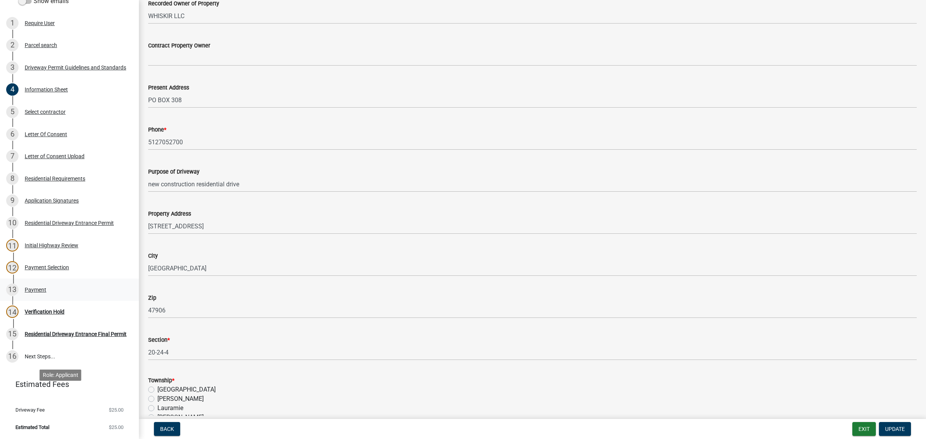
drag, startPoint x: 52, startPoint y: 400, endPoint x: 56, endPoint y: 400, distance: 3.9
click at [46, 292] on div "Payment" at bounding box center [36, 289] width 22 height 5
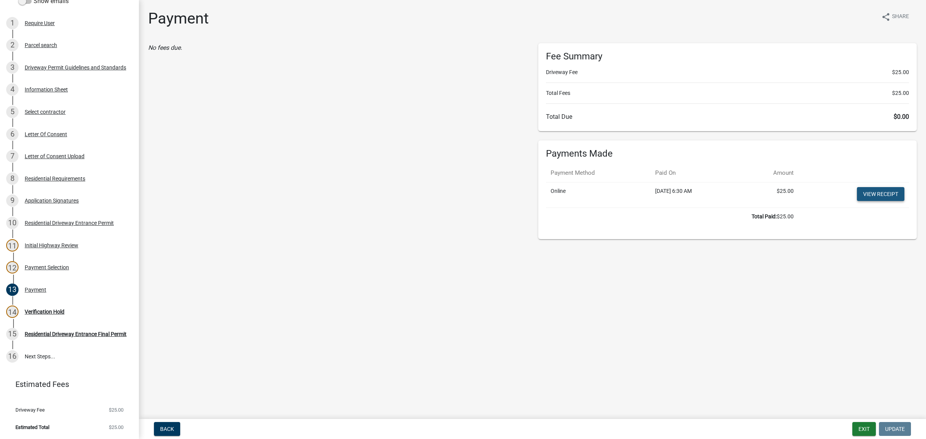
click at [874, 201] on link "View receipt" at bounding box center [880, 194] width 47 height 14
drag, startPoint x: 55, startPoint y: 280, endPoint x: 62, endPoint y: 282, distance: 6.7
click at [56, 309] on div "Verification Hold" at bounding box center [45, 311] width 40 height 5
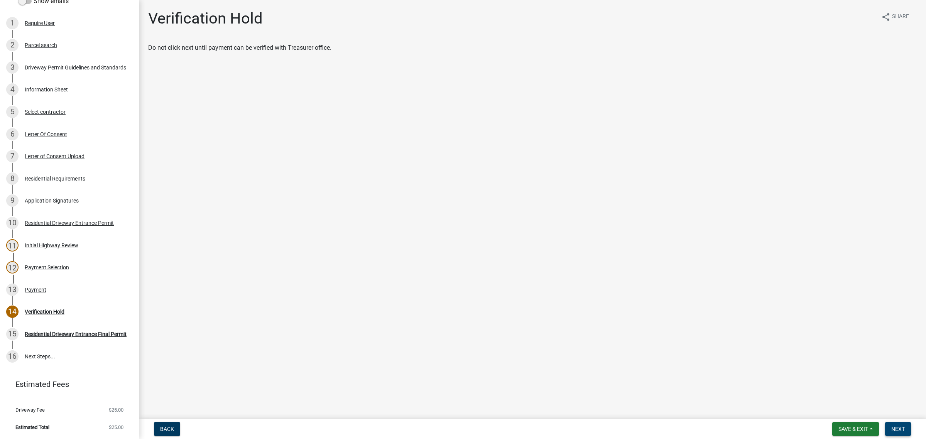
click at [896, 426] on span "Next" at bounding box center [897, 429] width 13 height 6
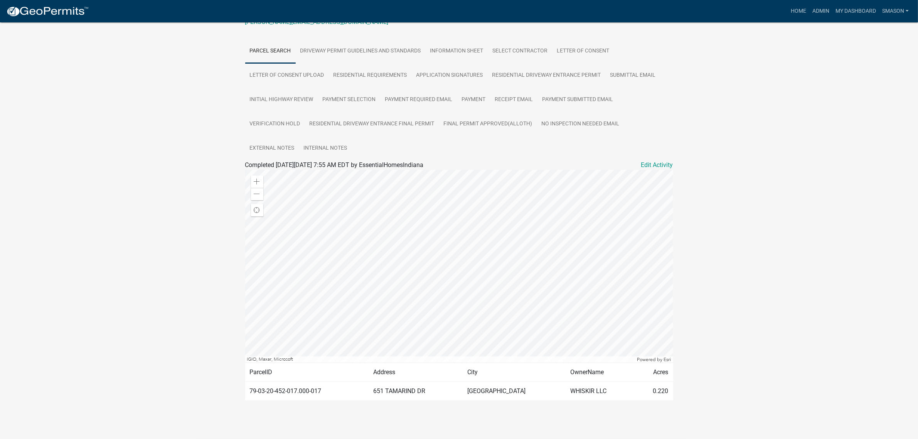
scroll to position [145, 0]
click at [809, 12] on link "Admin" at bounding box center [820, 11] width 23 height 15
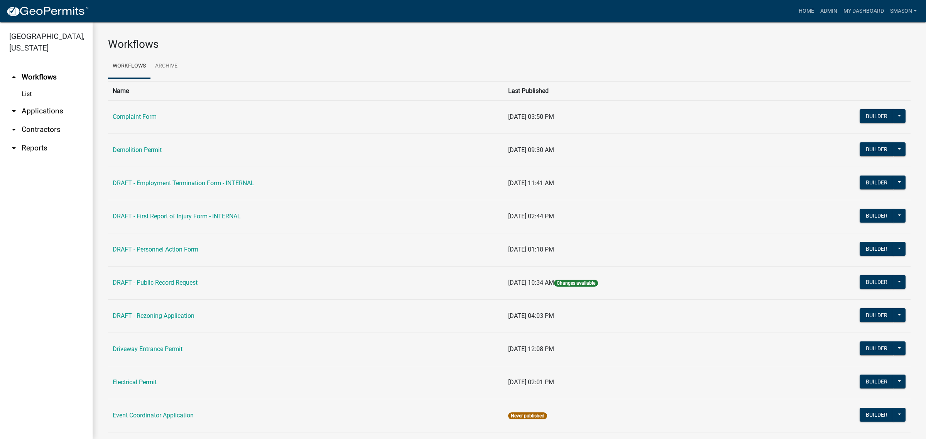
drag, startPoint x: 69, startPoint y: 128, endPoint x: 70, endPoint y: 134, distance: 5.4
click at [70, 120] on link "arrow_drop_down Applications" at bounding box center [46, 111] width 93 height 19
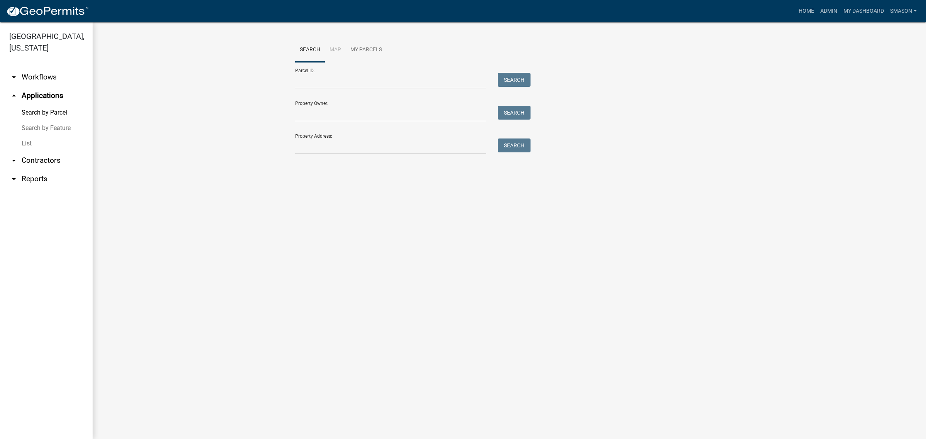
click at [34, 151] on link "List" at bounding box center [46, 143] width 93 height 15
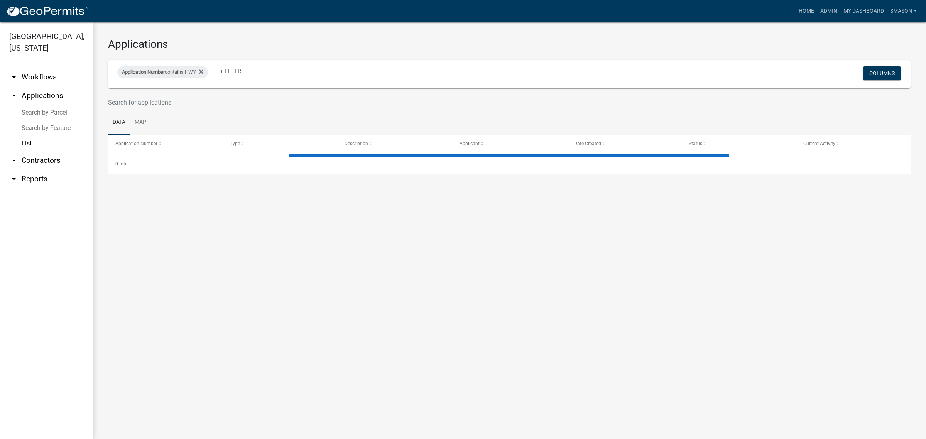
select select "3: 100"
